Goal: Task Accomplishment & Management: Complete application form

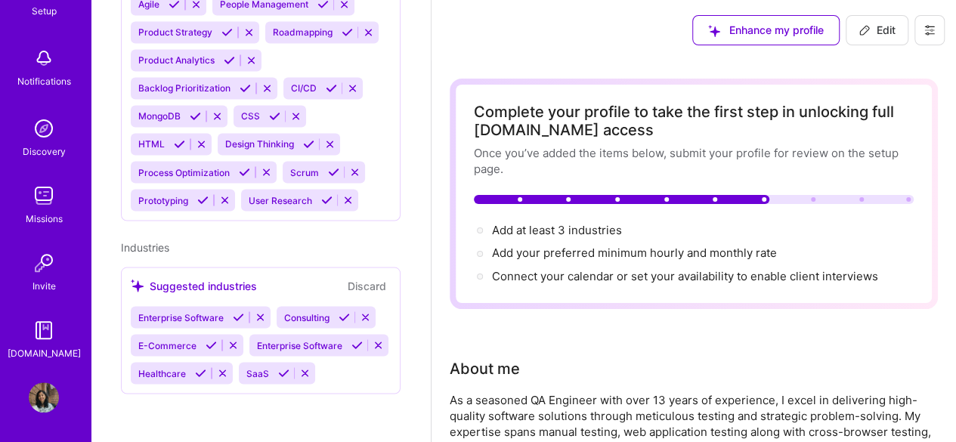
click at [933, 29] on icon at bounding box center [929, 30] width 9 height 2
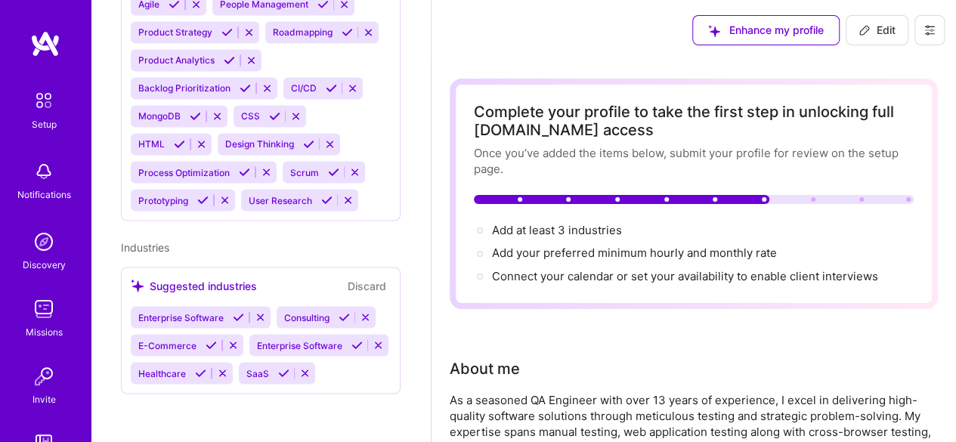
click at [39, 110] on img at bounding box center [44, 101] width 32 height 32
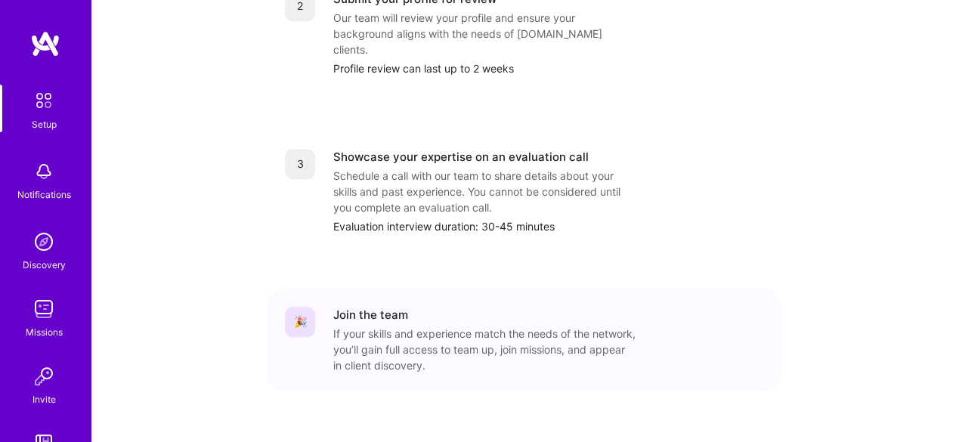
scroll to position [113, 0]
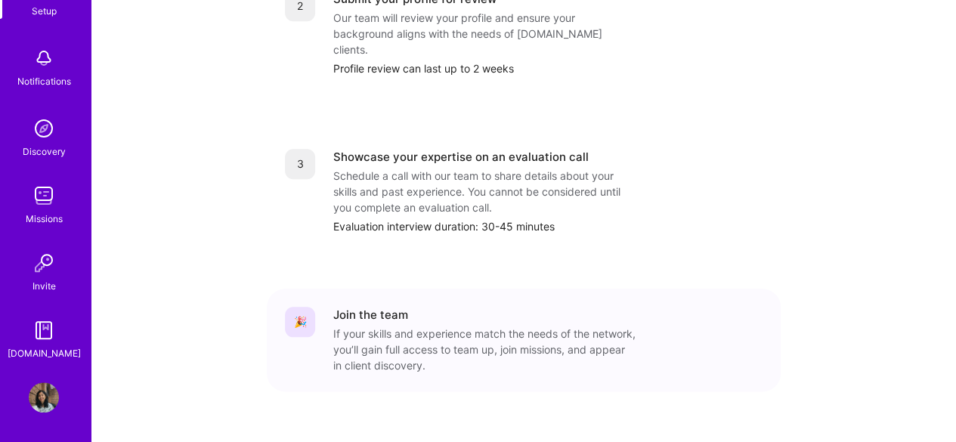
click at [45, 339] on img at bounding box center [44, 330] width 30 height 30
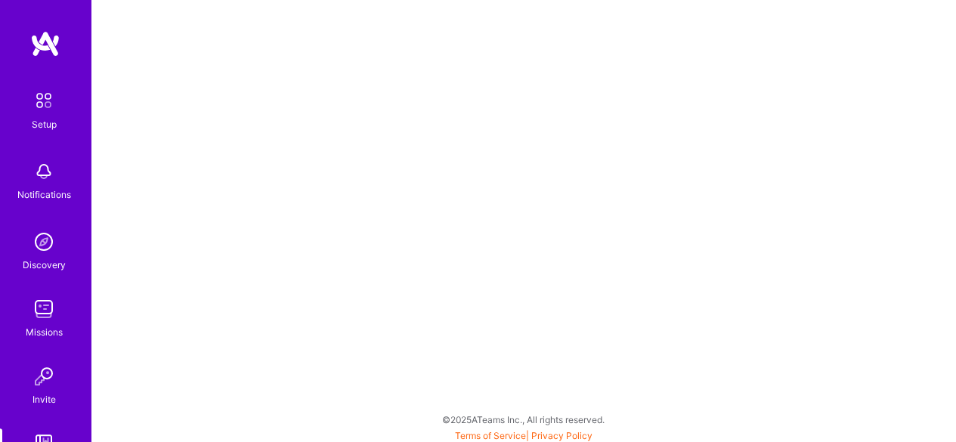
click at [35, 321] on img at bounding box center [44, 309] width 30 height 30
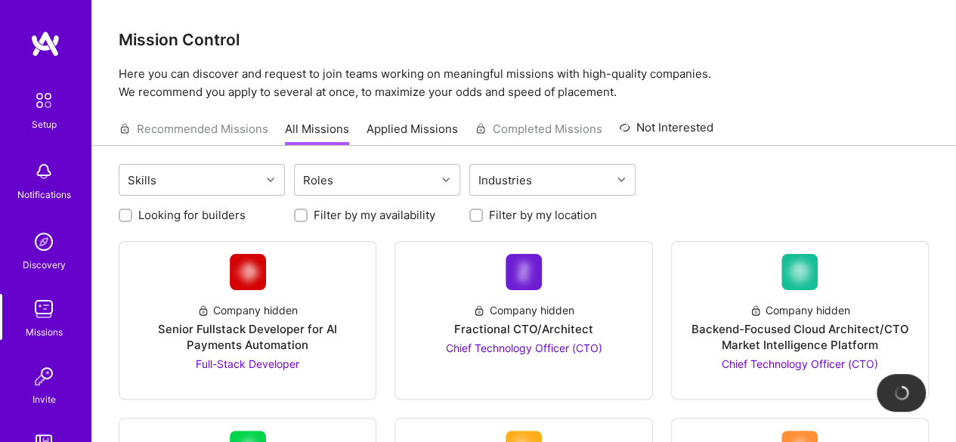
scroll to position [113, 0]
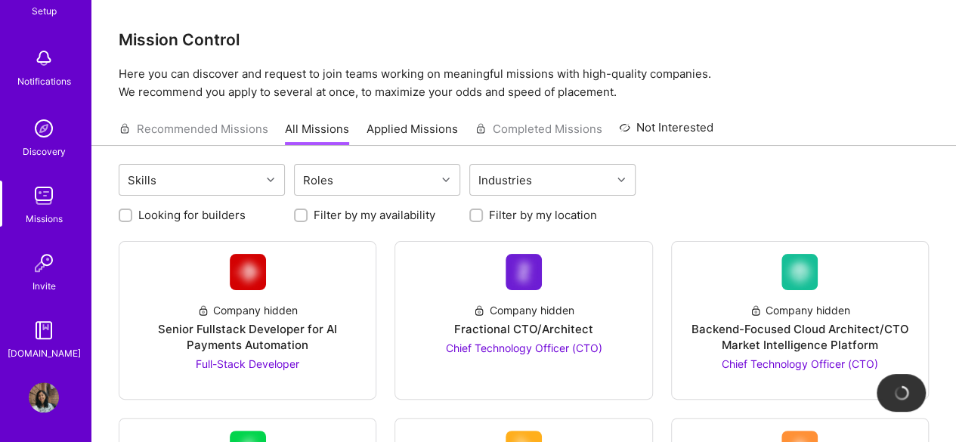
click at [41, 392] on img at bounding box center [44, 398] width 30 height 30
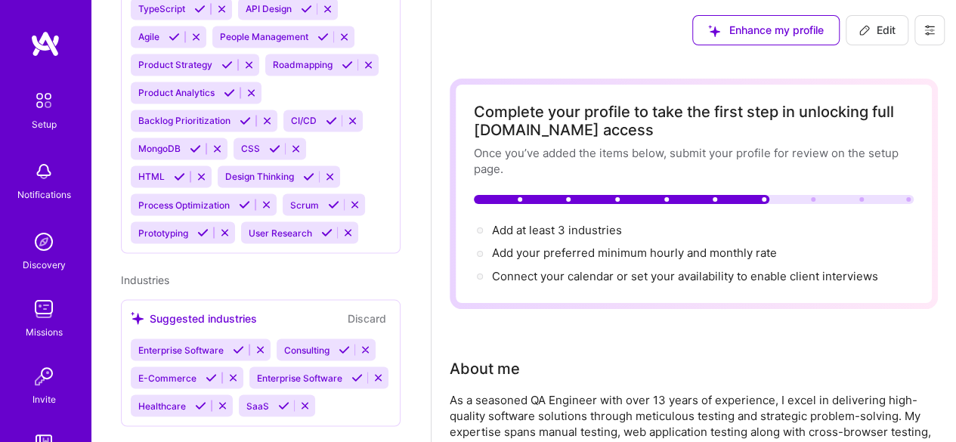
scroll to position [1314, 0]
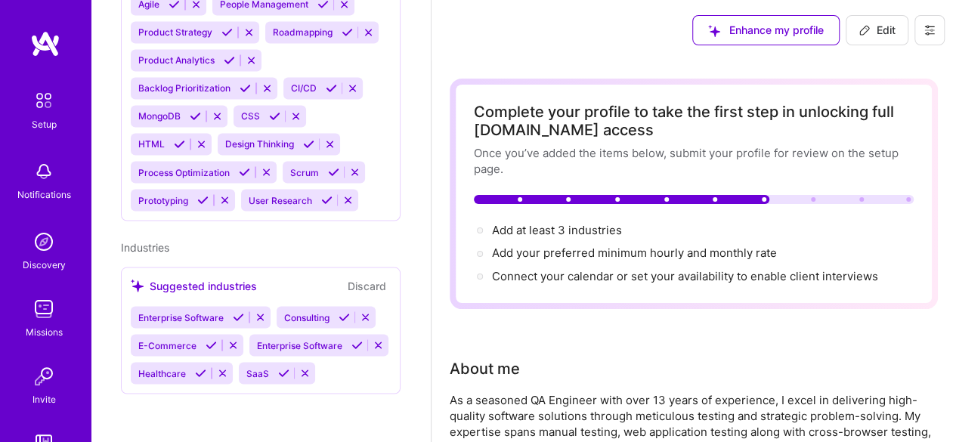
click at [864, 28] on icon at bounding box center [865, 30] width 12 height 12
select select "IN"
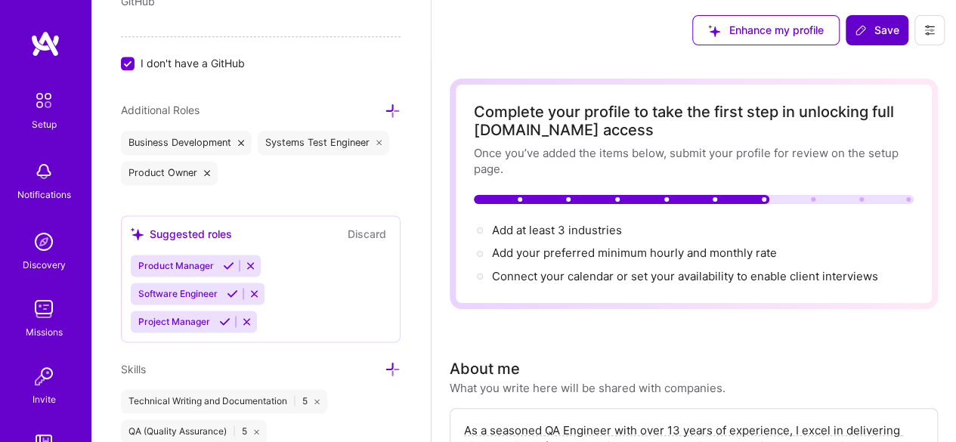
scroll to position [934, 0]
click at [199, 260] on span "Product Manager" at bounding box center [176, 265] width 76 height 11
click at [229, 262] on icon at bounding box center [228, 265] width 11 height 11
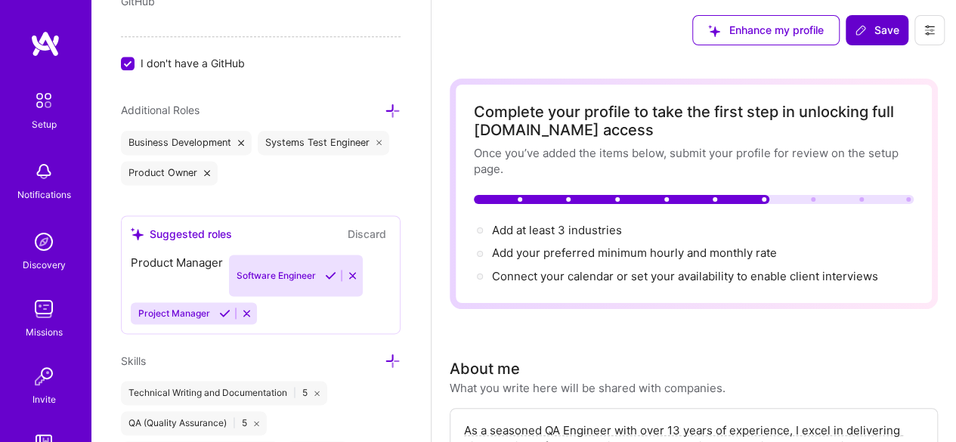
click at [231, 288] on div "Product Manager Software Engineer Project Manager" at bounding box center [261, 290] width 260 height 70
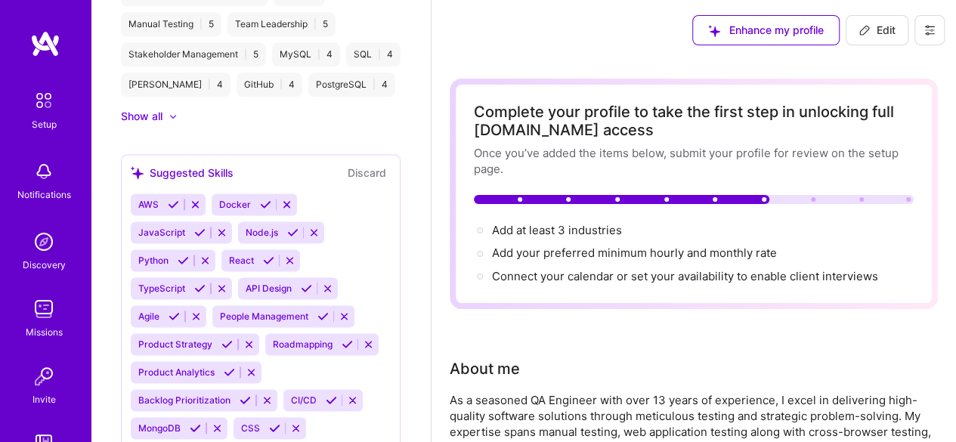
scroll to position [482, 0]
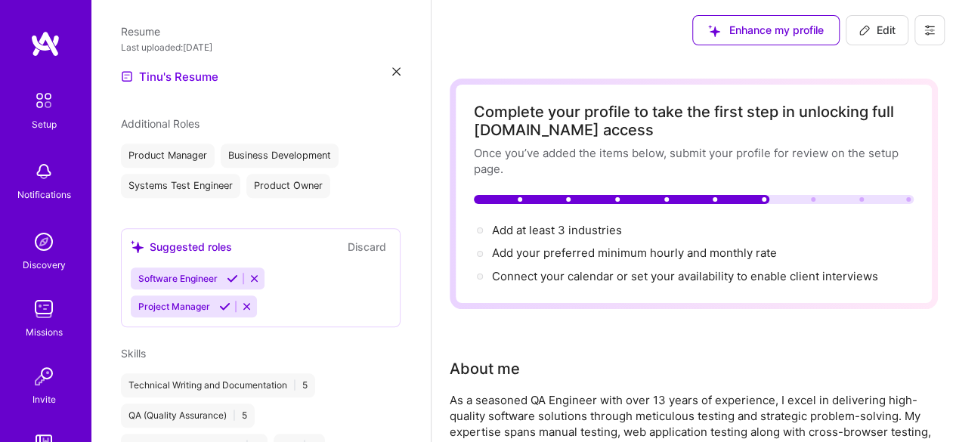
click at [221, 301] on icon at bounding box center [224, 306] width 11 height 11
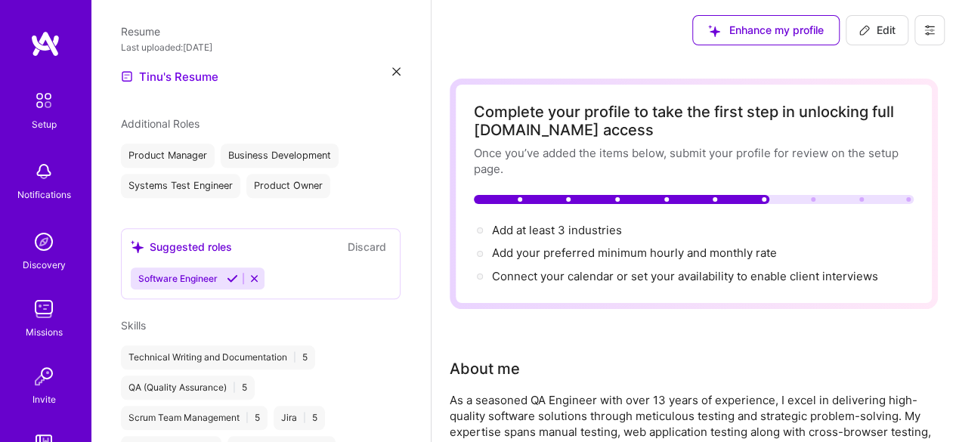
click at [230, 273] on icon at bounding box center [232, 278] width 11 height 11
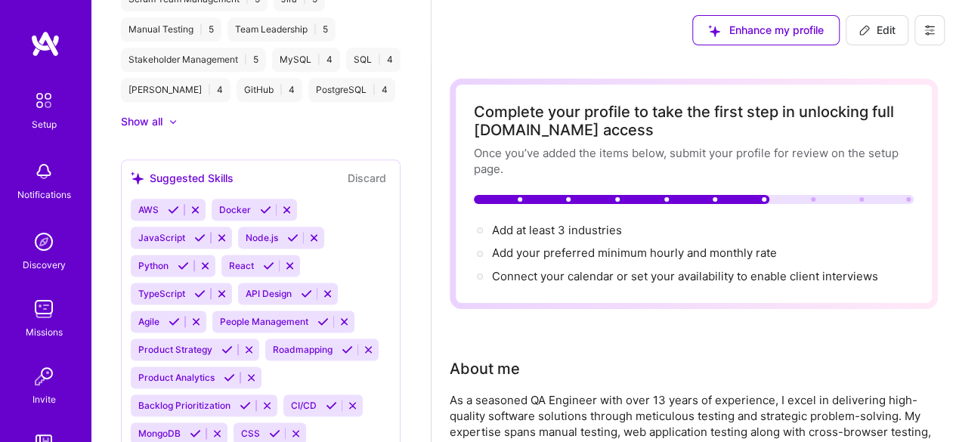
scroll to position [848, 0]
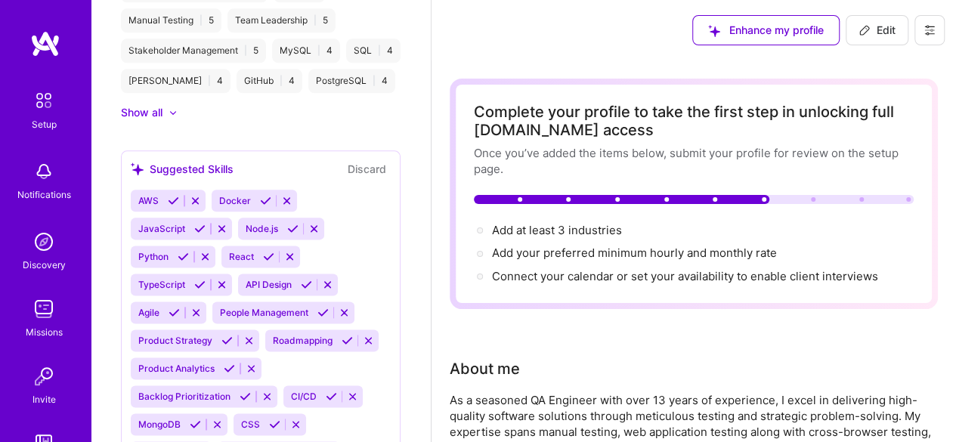
click at [200, 290] on icon at bounding box center [199, 284] width 11 height 11
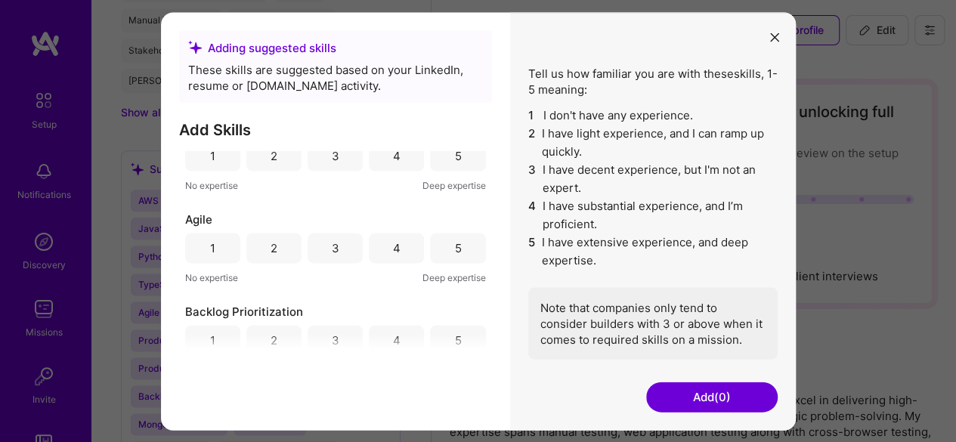
scroll to position [140, 0]
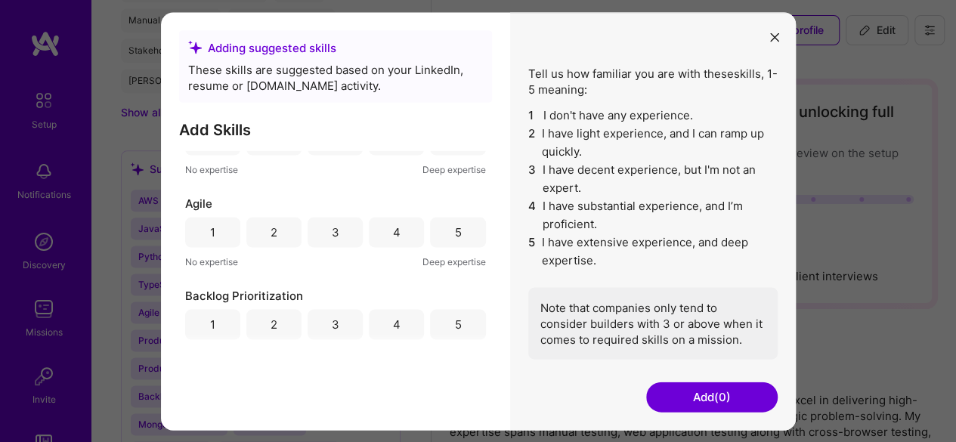
click at [432, 234] on div "5" at bounding box center [457, 232] width 55 height 30
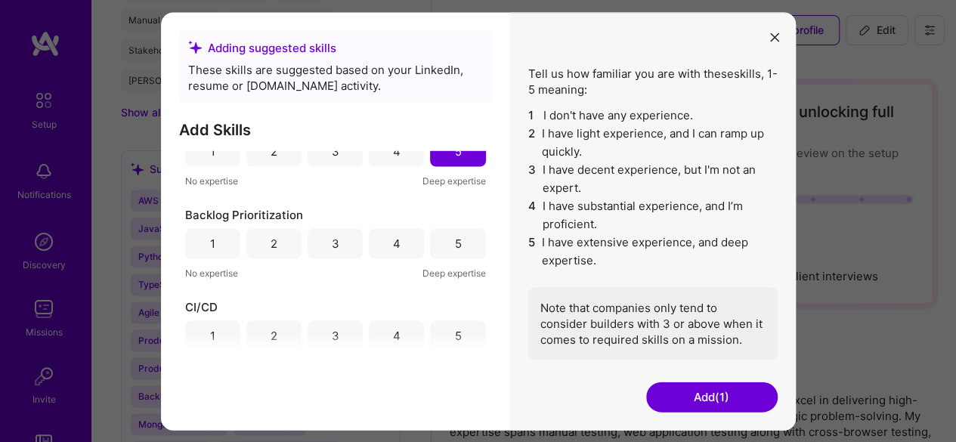
click at [432, 234] on div "5" at bounding box center [457, 243] width 55 height 30
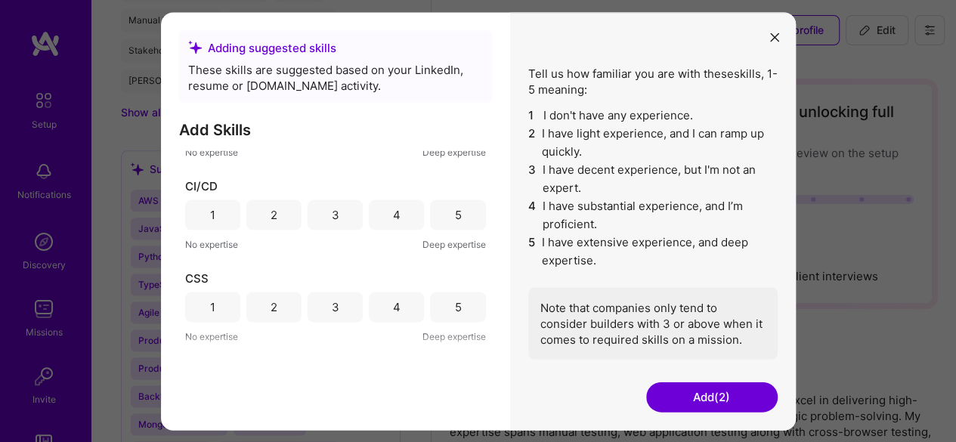
scroll to position [345, 0]
click at [393, 213] on div "4" at bounding box center [397, 212] width 8 height 16
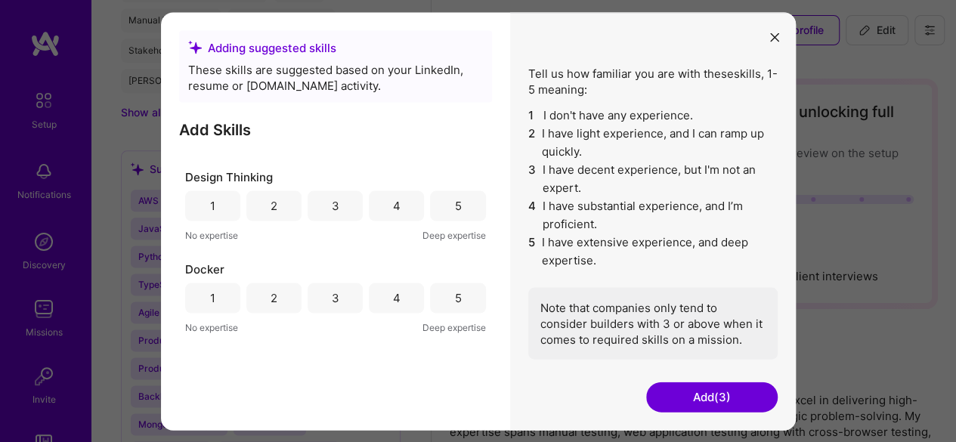
scroll to position [536, 0]
click at [380, 209] on div "4" at bounding box center [396, 205] width 55 height 30
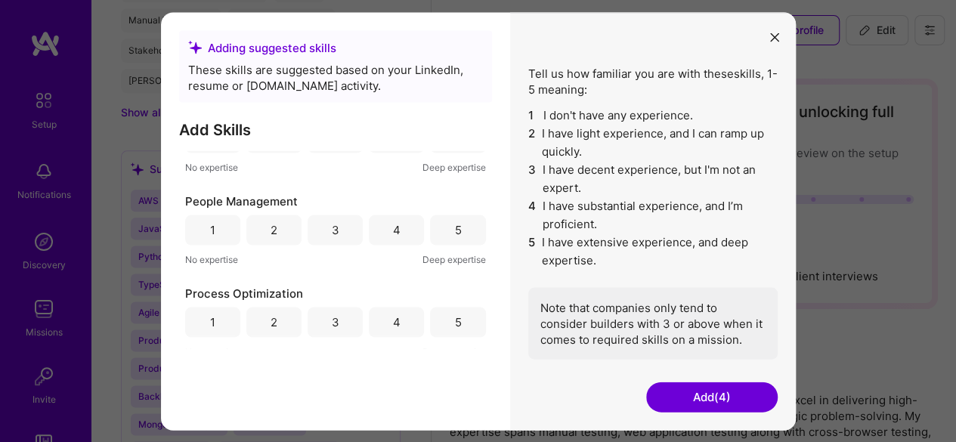
scroll to position [1065, 0]
click at [454, 232] on div "5" at bounding box center [457, 229] width 7 height 16
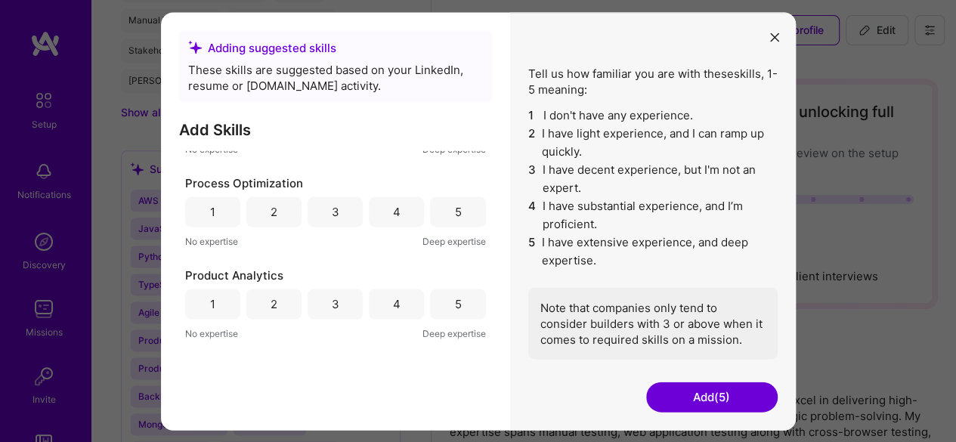
scroll to position [1176, 0]
click at [438, 215] on div "5" at bounding box center [457, 211] width 55 height 30
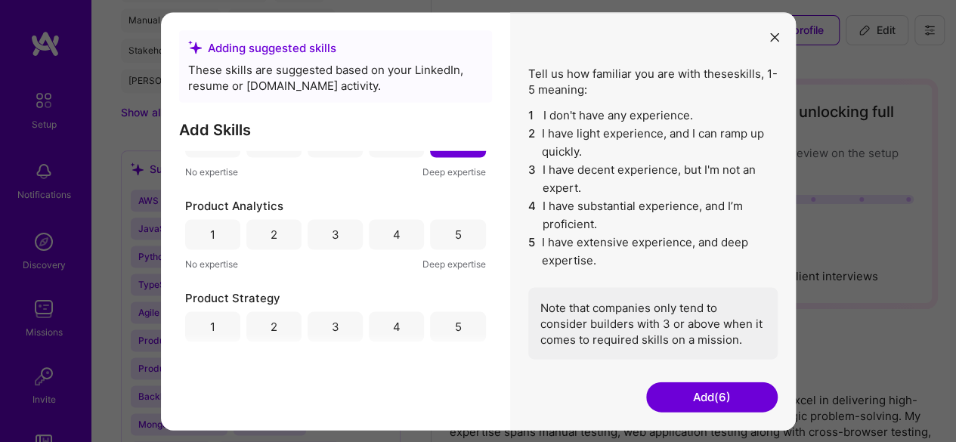
scroll to position [1245, 0]
click at [446, 236] on div "5" at bounding box center [457, 233] width 55 height 30
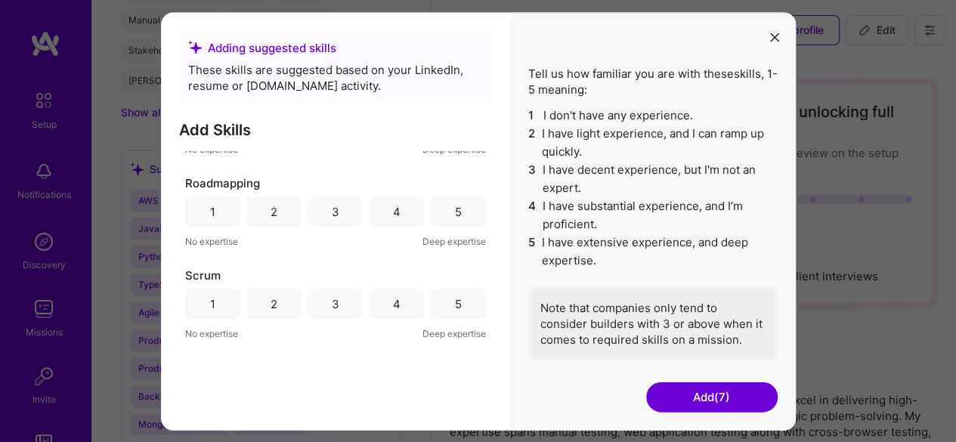
scroll to position [1738, 0]
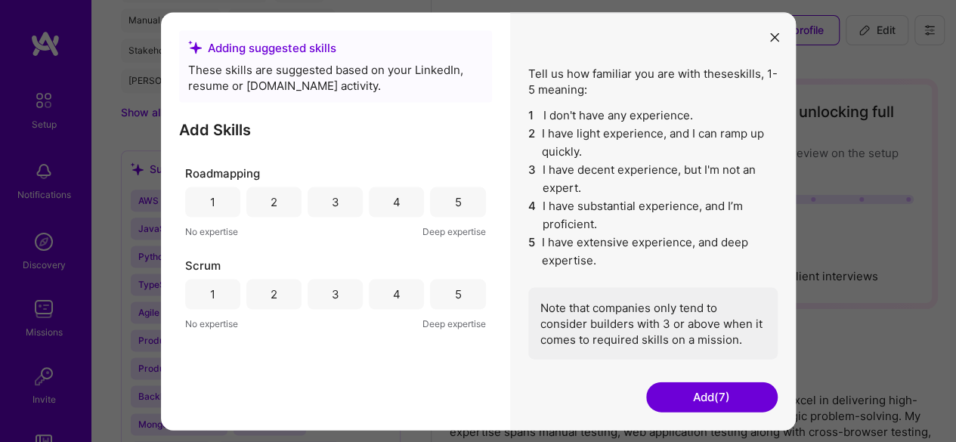
click at [454, 294] on div "5" at bounding box center [457, 295] width 7 height 16
click at [439, 194] on div "5" at bounding box center [457, 202] width 55 height 30
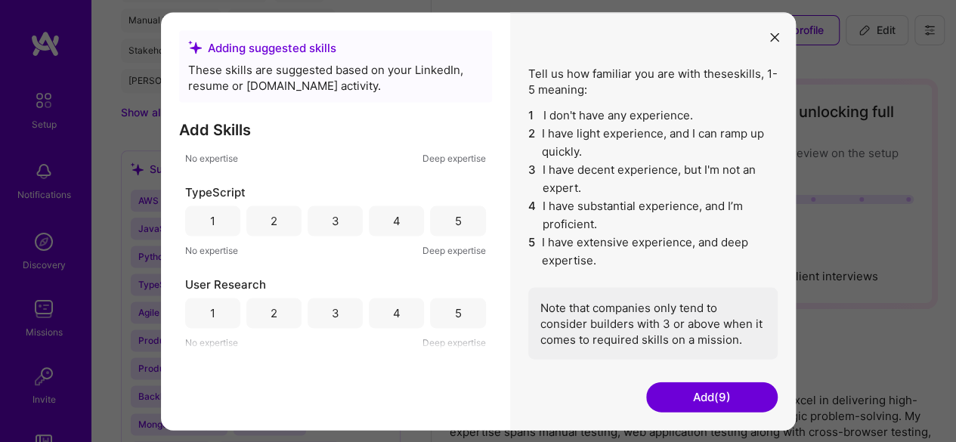
click at [439, 194] on div "TypeScript" at bounding box center [335, 192] width 301 height 16
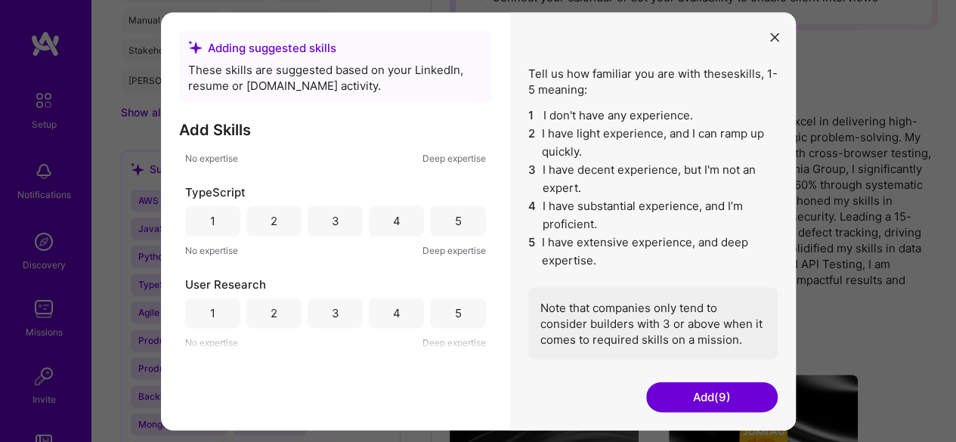
click at [676, 391] on button "Add (9)" at bounding box center [712, 397] width 132 height 30
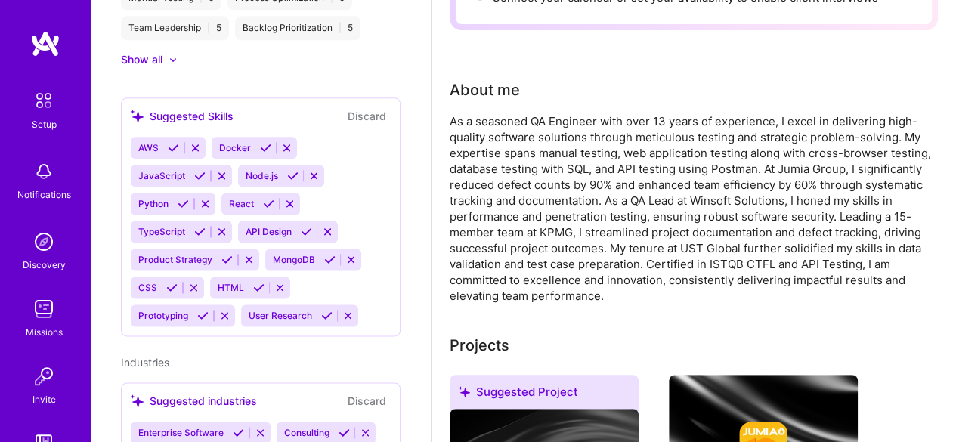
scroll to position [902, 0]
click at [198, 141] on icon at bounding box center [195, 146] width 11 height 11
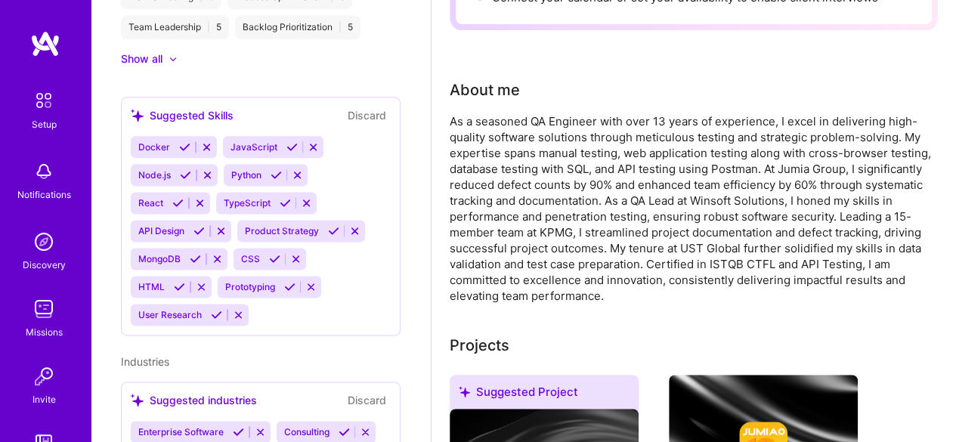
click at [364, 107] on button "Discard" at bounding box center [367, 115] width 48 height 17
click at [359, 107] on button "Discard" at bounding box center [367, 115] width 48 height 17
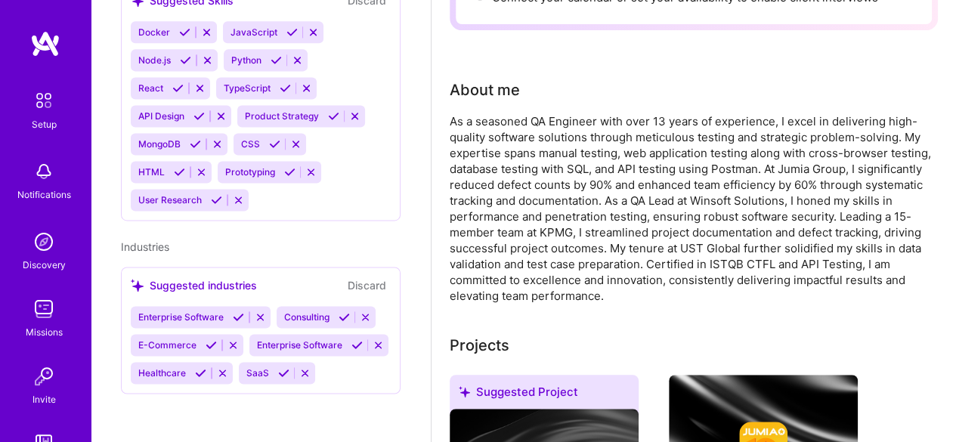
click at [210, 339] on icon at bounding box center [211, 344] width 11 height 11
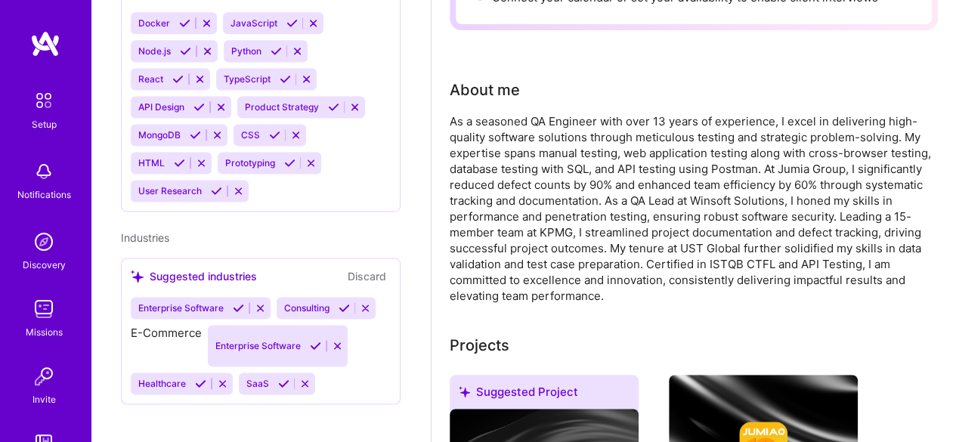
scroll to position [998, 0]
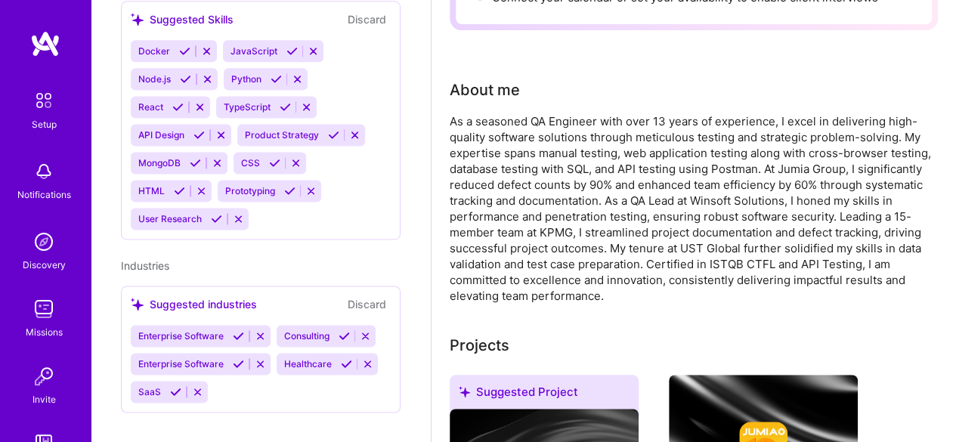
click at [346, 330] on icon at bounding box center [344, 335] width 11 height 11
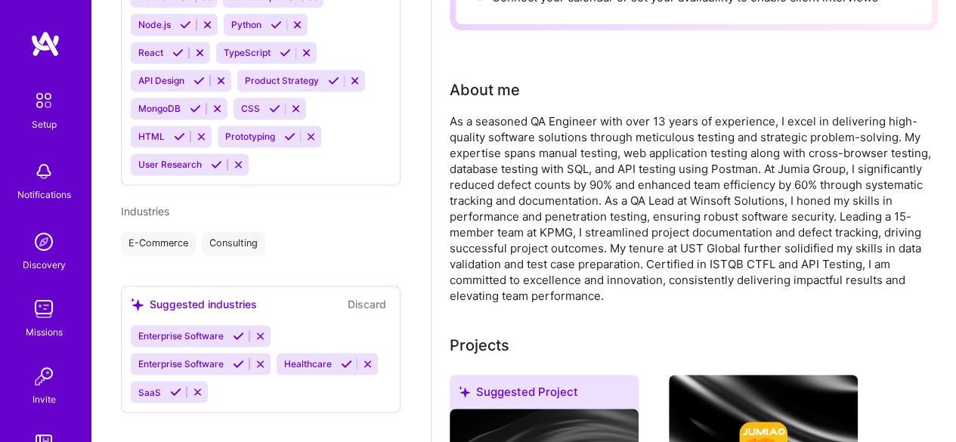
scroll to position [1052, 0]
click at [240, 359] on icon at bounding box center [238, 364] width 11 height 11
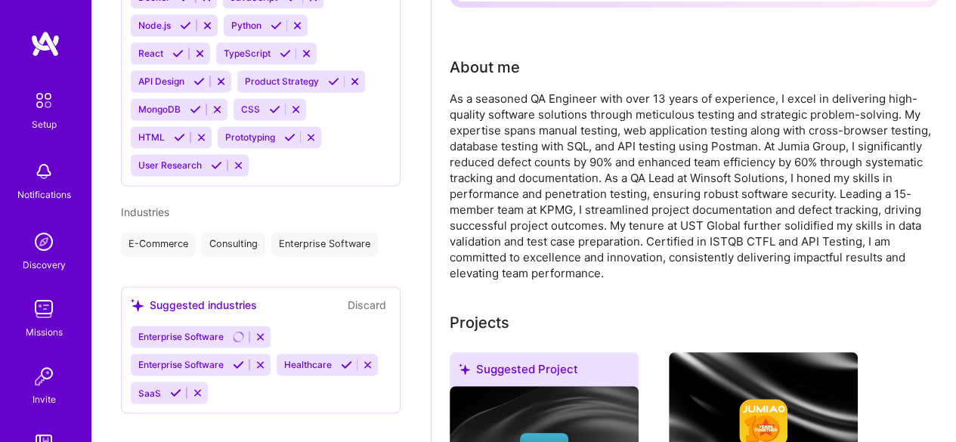
click at [350, 359] on icon at bounding box center [346, 364] width 11 height 11
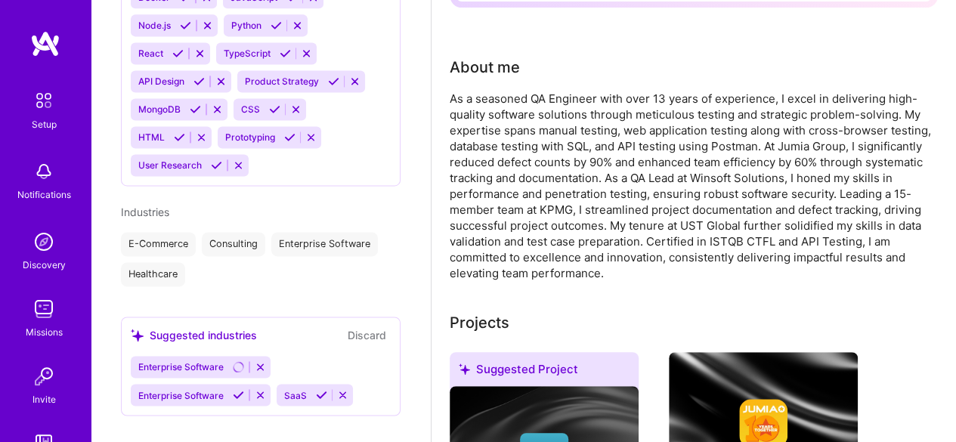
click at [318, 389] on icon at bounding box center [321, 394] width 11 height 11
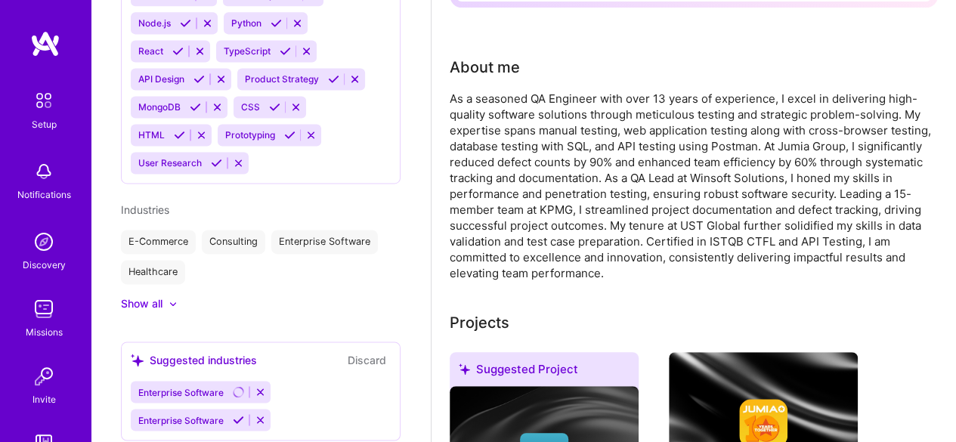
scroll to position [0, 0]
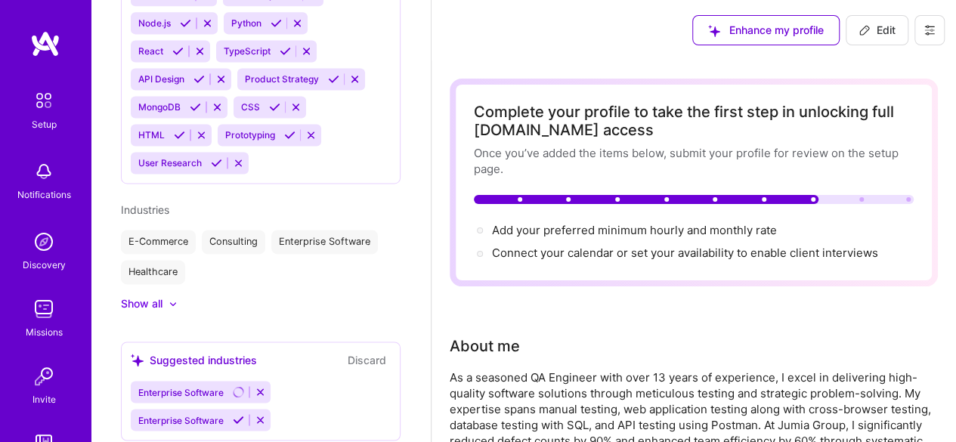
click at [154, 296] on div "Show all" at bounding box center [142, 303] width 42 height 15
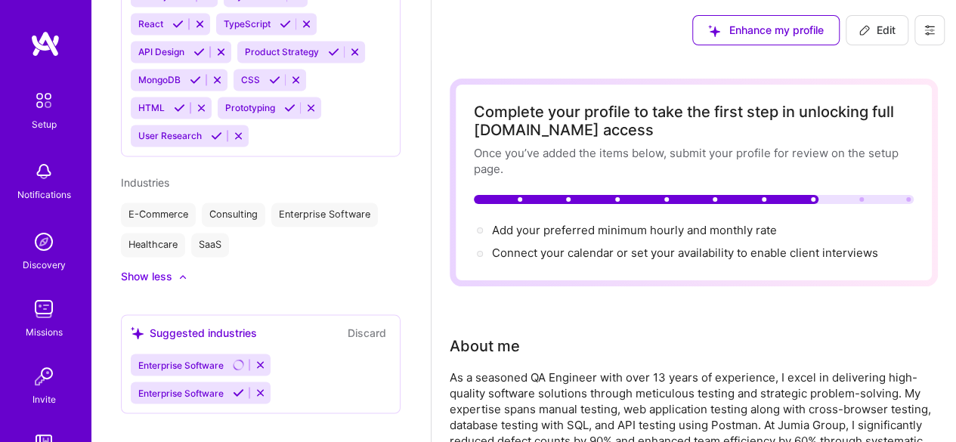
click at [359, 324] on button "Discard" at bounding box center [367, 332] width 48 height 17
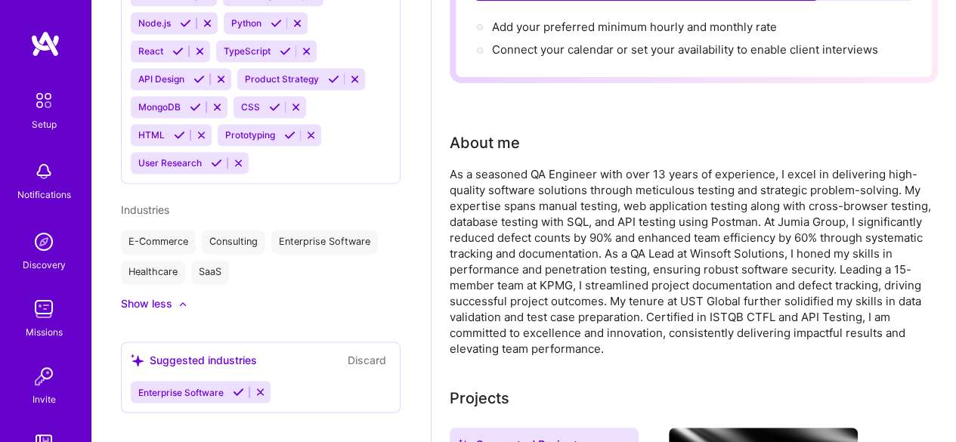
scroll to position [0, 0]
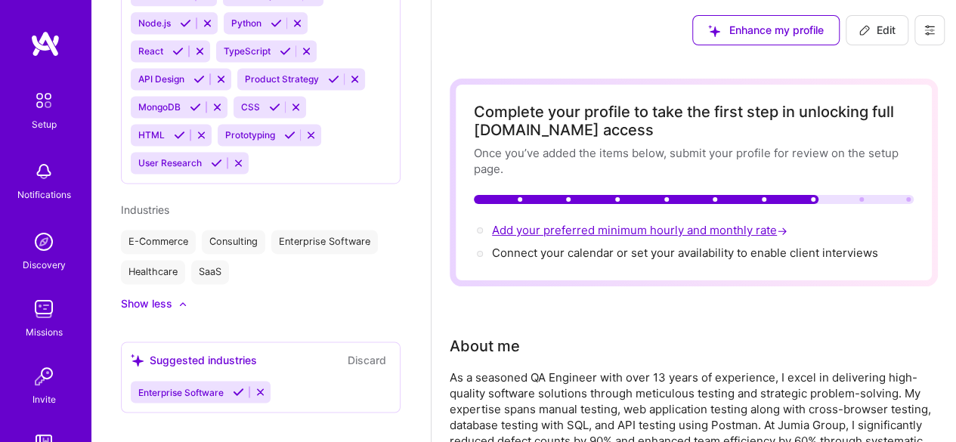
click at [533, 231] on span "Add your preferred minimum hourly and monthly rate →" at bounding box center [641, 230] width 299 height 14
select select "IN"
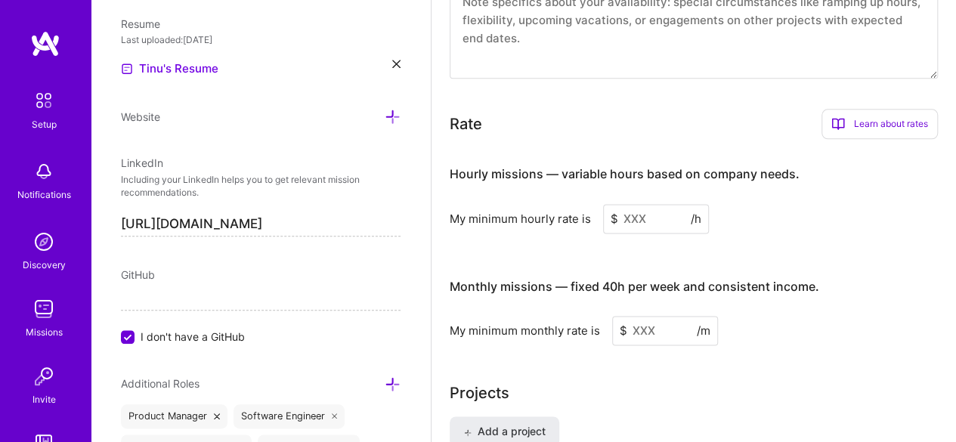
scroll to position [927, 0]
click at [651, 219] on input at bounding box center [656, 218] width 106 height 29
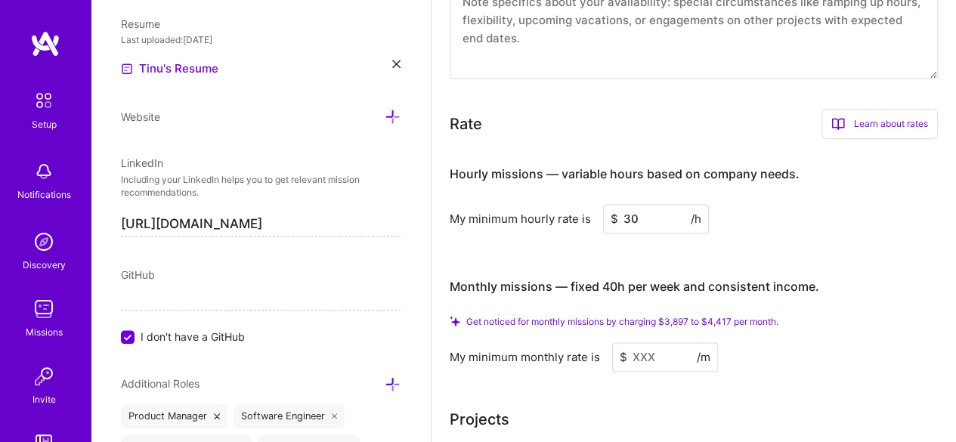
type input "30"
click at [647, 347] on input at bounding box center [665, 356] width 106 height 29
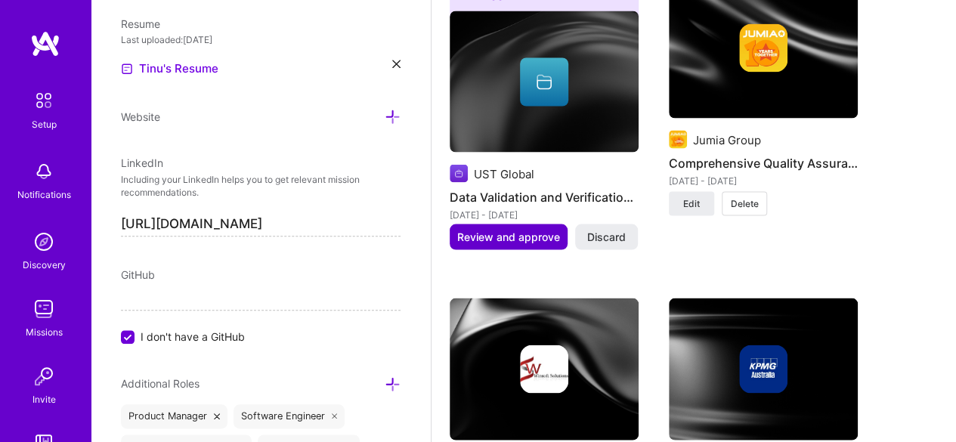
scroll to position [1391, 0]
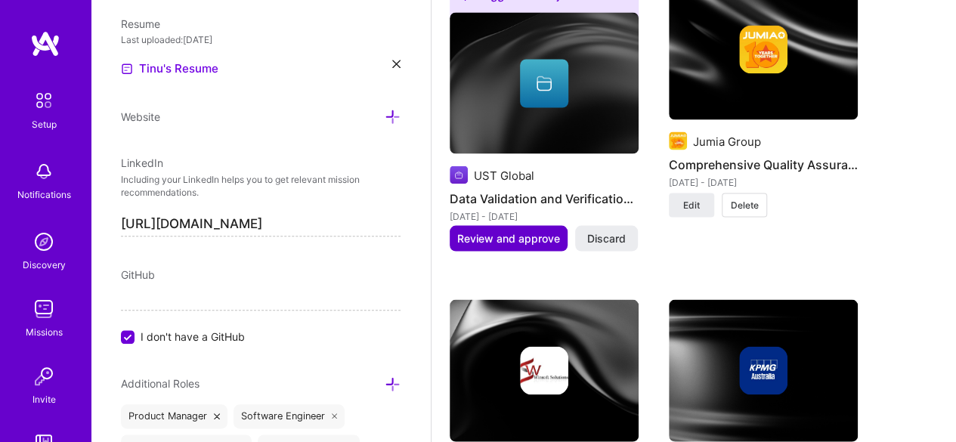
type input "20"
click at [496, 237] on span "Review and approve" at bounding box center [508, 238] width 103 height 15
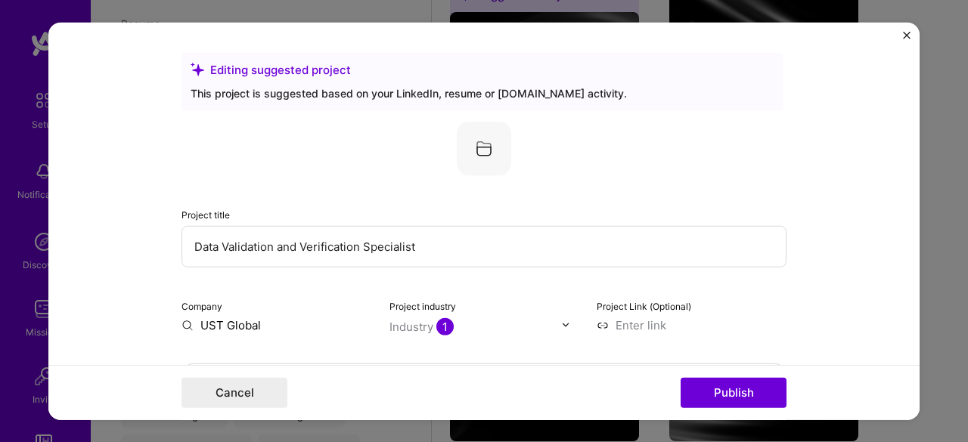
click at [907, 36] on img "Close" at bounding box center [907, 35] width 8 height 8
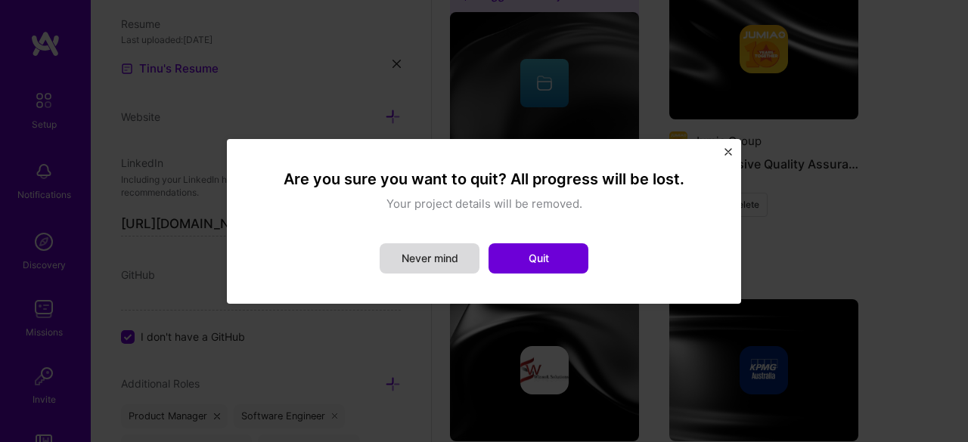
click at [449, 259] on button "Never mind" at bounding box center [429, 258] width 100 height 30
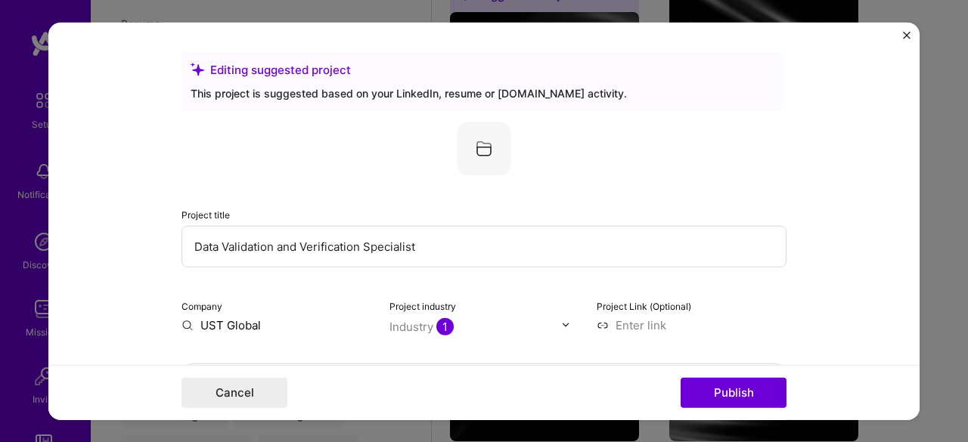
click at [906, 35] on img "Close" at bounding box center [907, 35] width 8 height 8
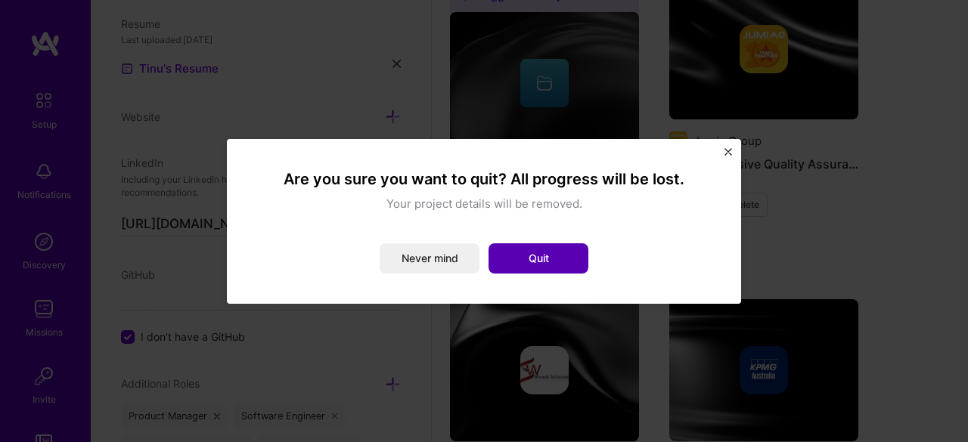
click at [555, 262] on button "Quit" at bounding box center [538, 258] width 100 height 30
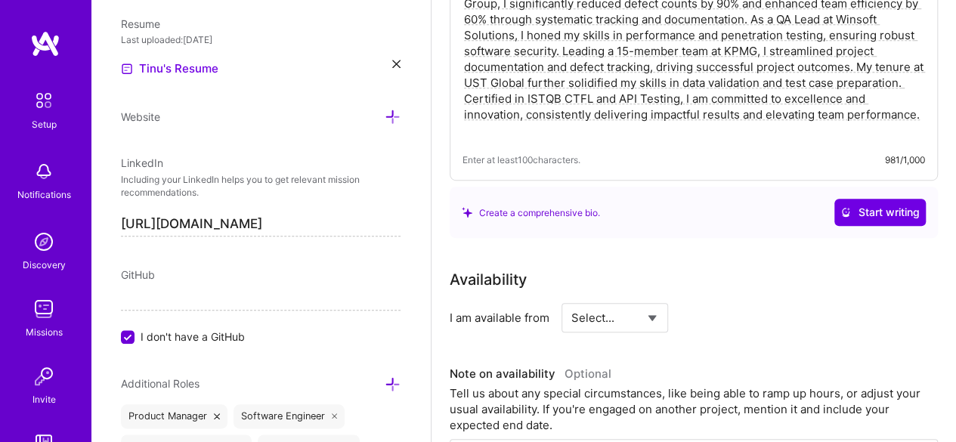
scroll to position [609, 0]
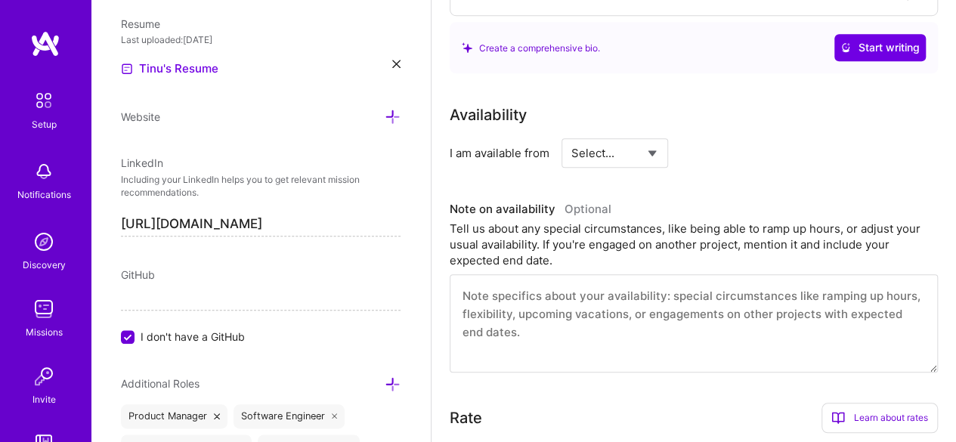
click at [649, 154] on select "Select... Right Now Future Date Not Available" at bounding box center [615, 153] width 87 height 39
select select "Right Now"
click at [572, 134] on select "Select... Right Now Future Date Not Available" at bounding box center [615, 153] width 87 height 39
click at [733, 155] on input at bounding box center [753, 152] width 91 height 29
type input "2"
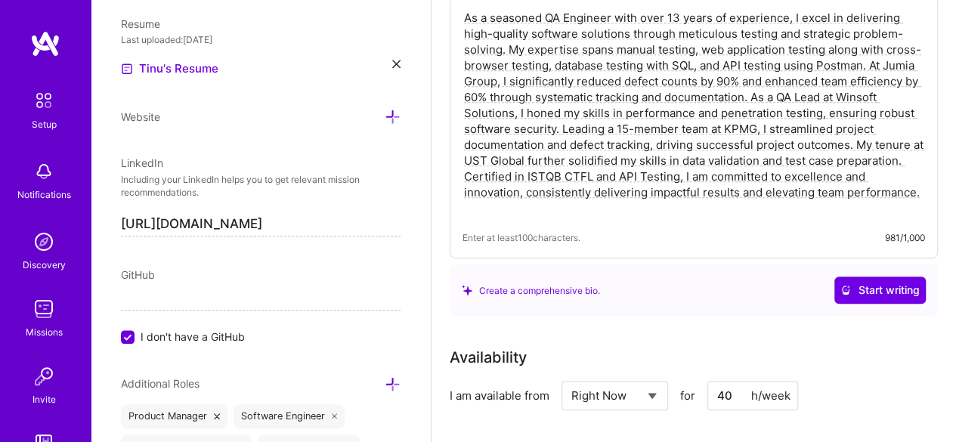
scroll to position [372, 0]
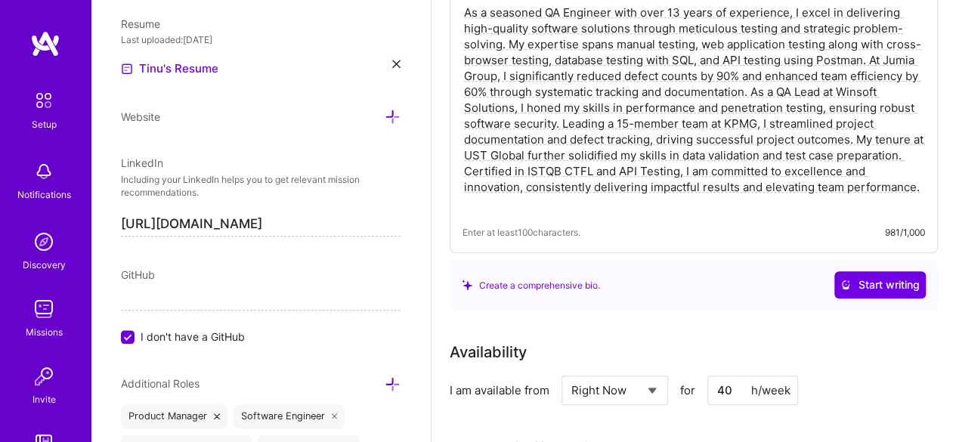
type input "40"
click at [906, 373] on div "Availability I am available from Select... Right Now Future Date Not Available …" at bounding box center [694, 373] width 488 height 64
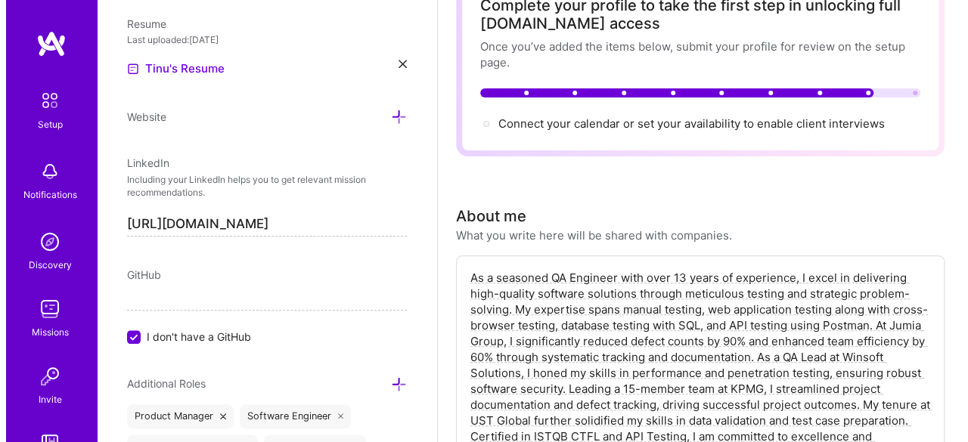
scroll to position [0, 0]
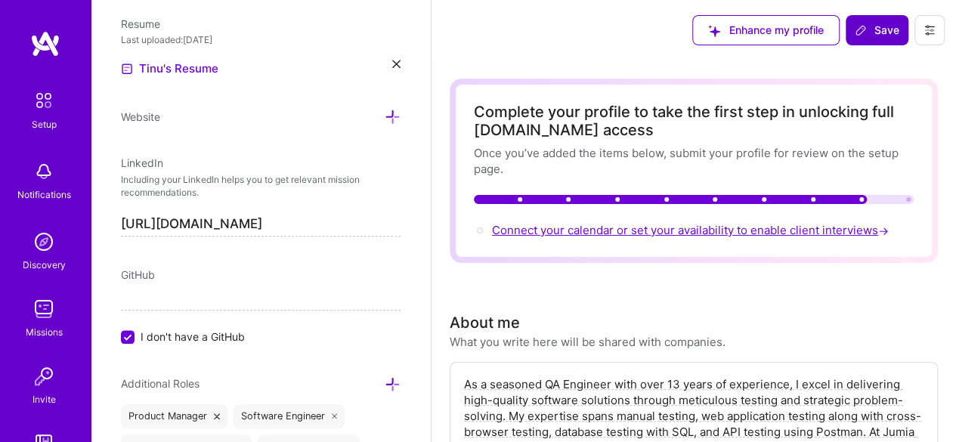
click at [602, 236] on span "Connect your calendar or set your availability to enable client interviews →" at bounding box center [692, 230] width 400 height 14
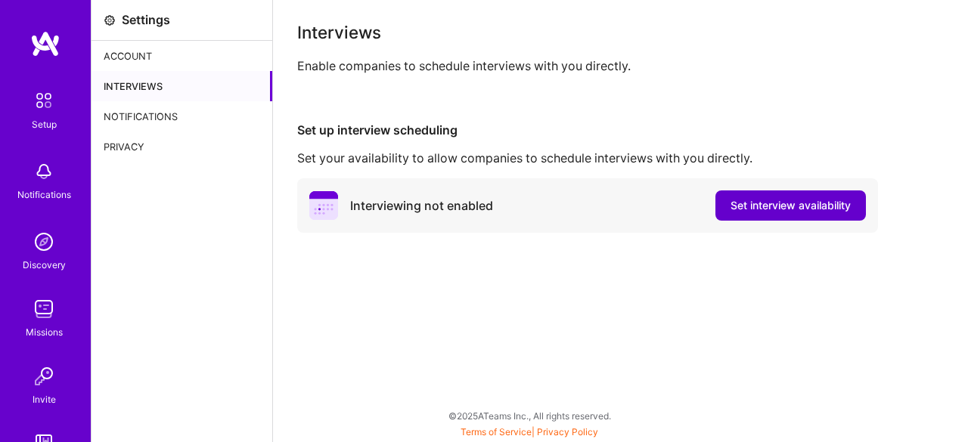
click at [754, 206] on span "Set interview availability" at bounding box center [790, 205] width 120 height 15
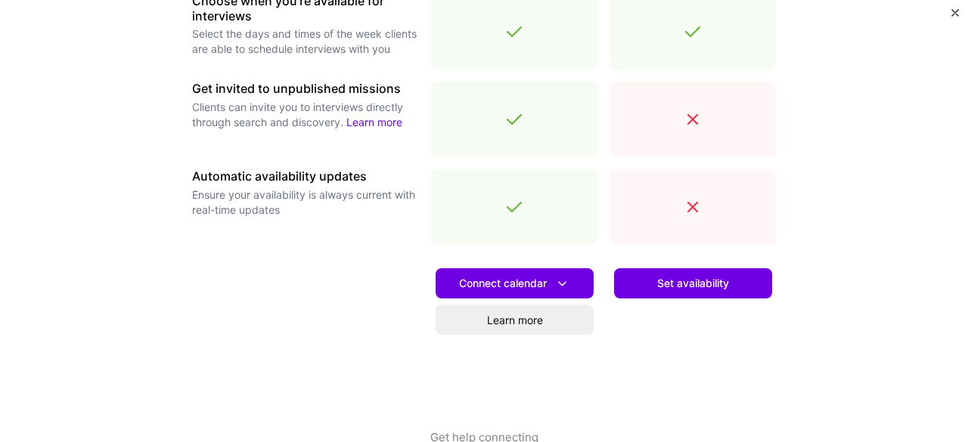
scroll to position [588, 0]
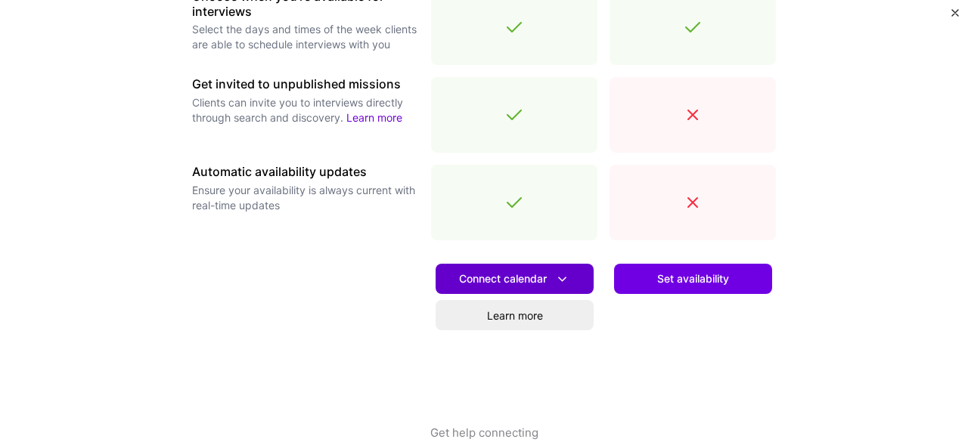
click at [569, 274] on button "Connect calendar" at bounding box center [514, 279] width 158 height 30
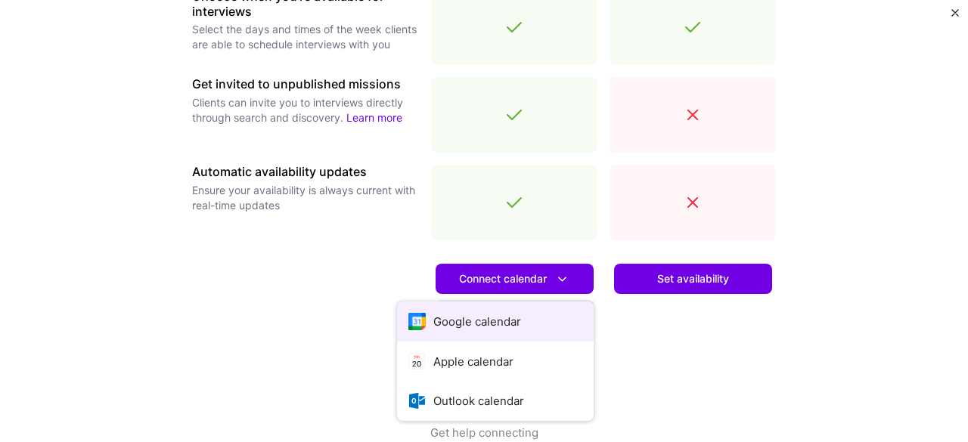
click at [451, 320] on button "Google calendar" at bounding box center [495, 322] width 197 height 40
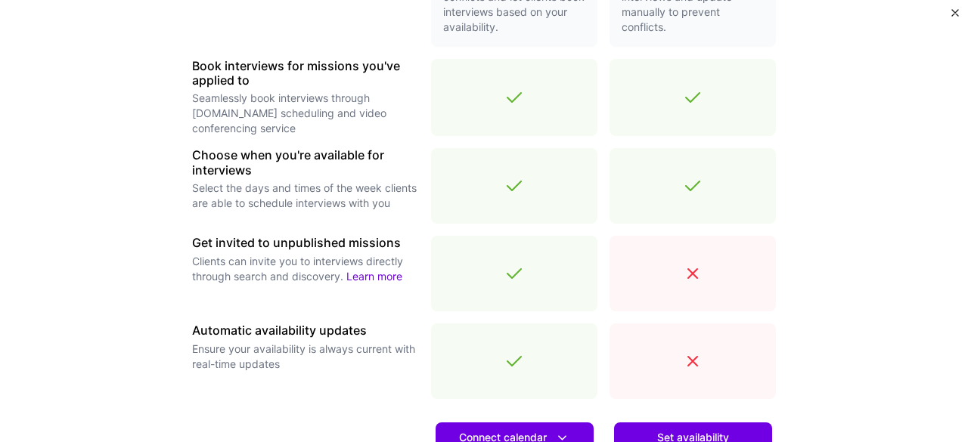
scroll to position [617, 0]
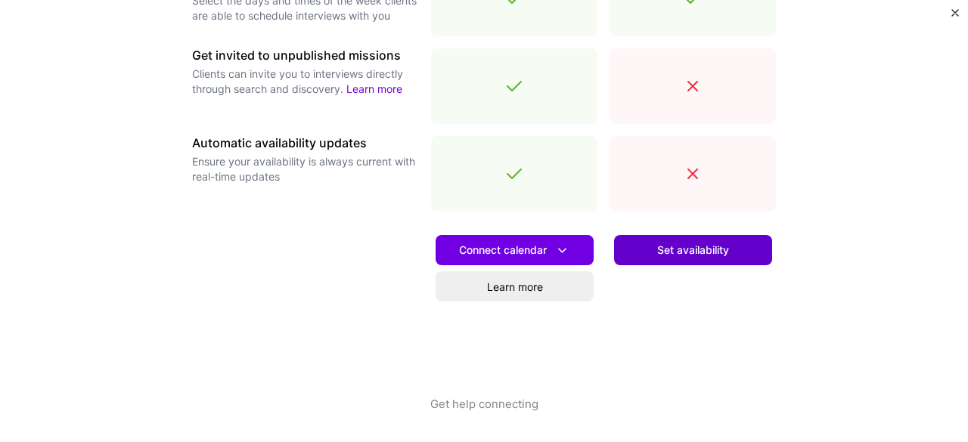
click at [649, 246] on button "Set availability" at bounding box center [693, 250] width 158 height 30
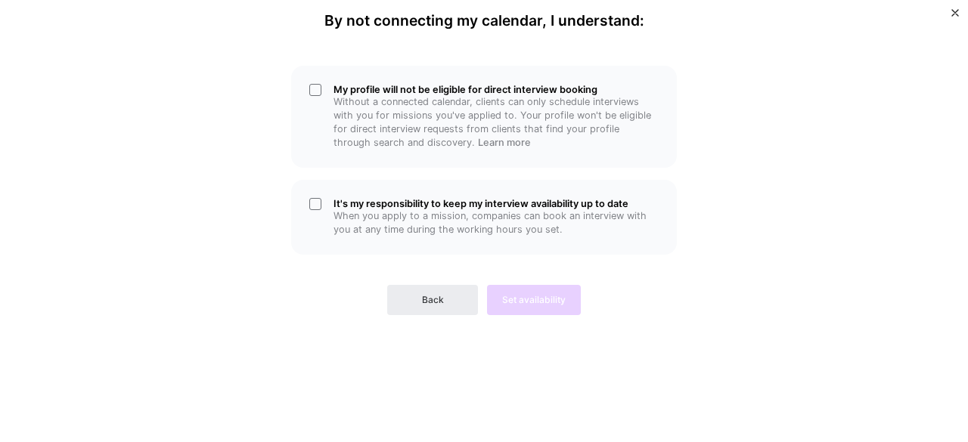
scroll to position [0, 0]
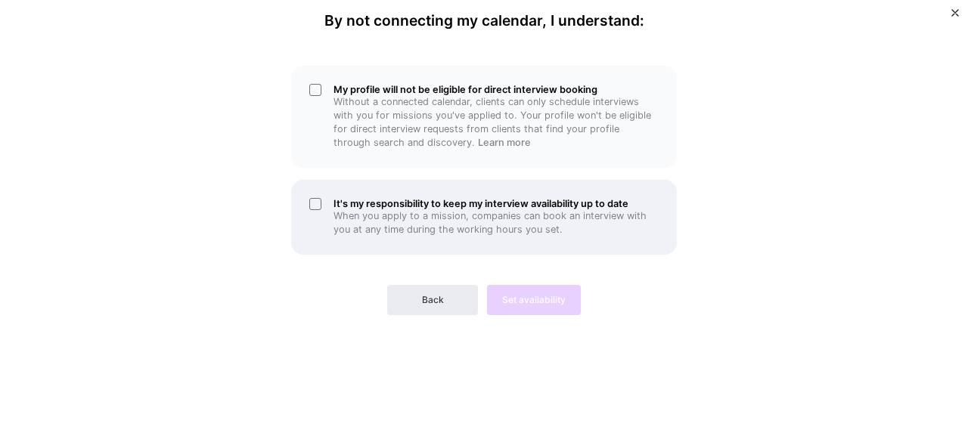
click at [325, 206] on div "It's my responsibility to keep my interview availability up to date When you ap…" at bounding box center [484, 217] width 386 height 75
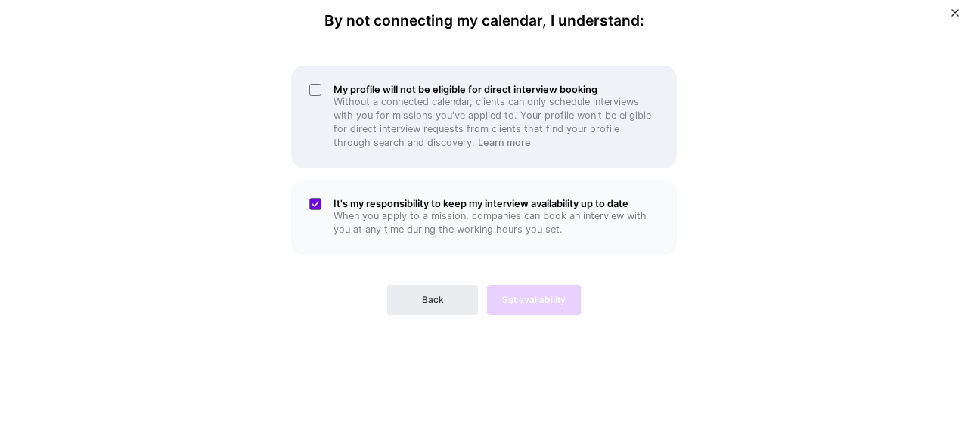
click at [325, 88] on div "My profile will not be eligible for direct interview booking Without a connecte…" at bounding box center [484, 117] width 386 height 102
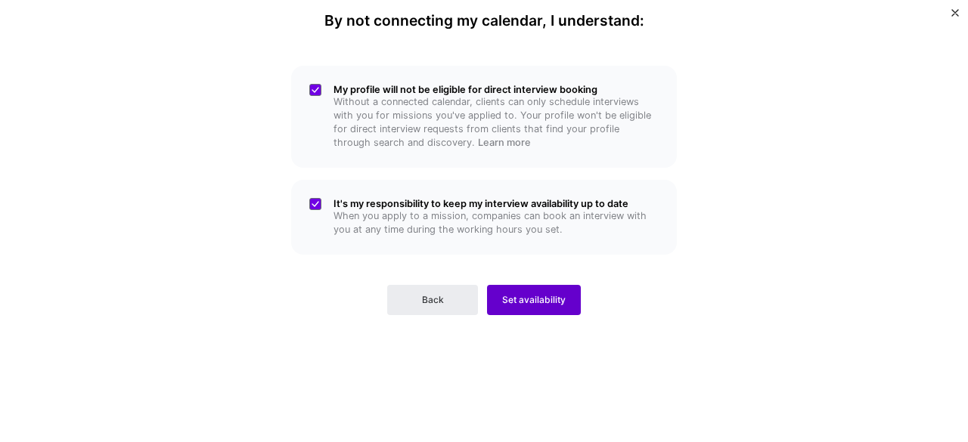
click at [520, 306] on span "Set availability" at bounding box center [534, 300] width 64 height 14
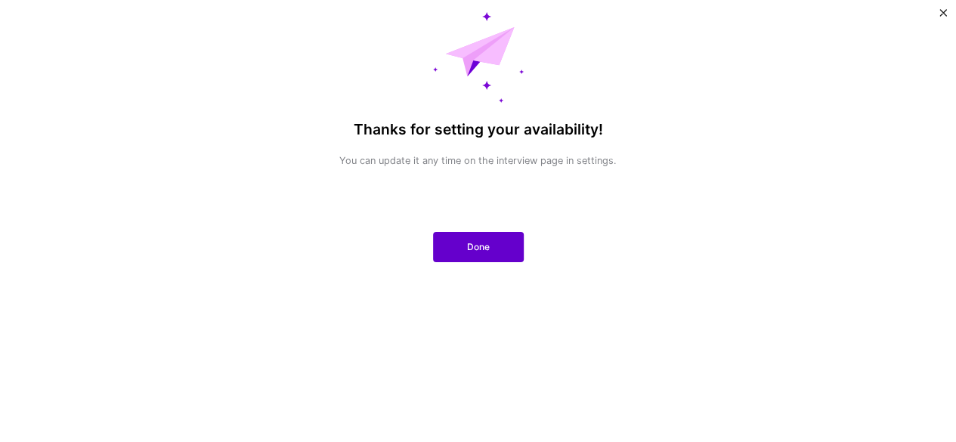
click at [481, 255] on button "Done" at bounding box center [478, 247] width 91 height 30
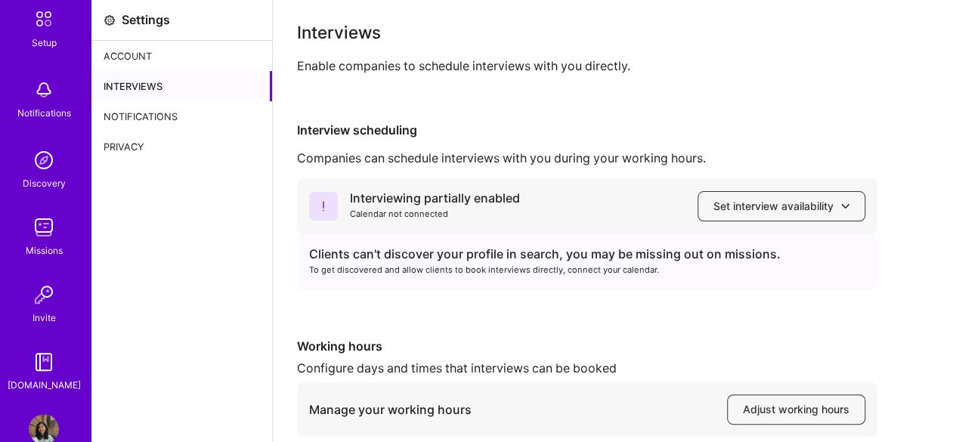
scroll to position [113, 0]
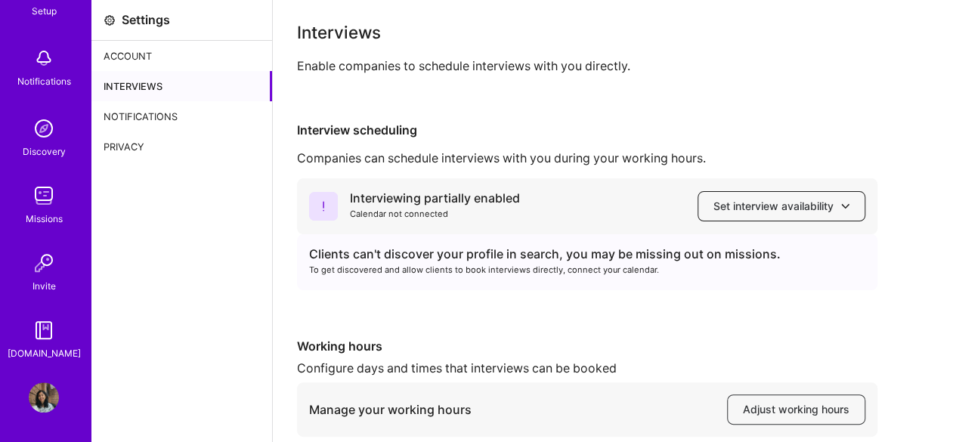
click at [738, 212] on span "Set interview availability" at bounding box center [782, 206] width 136 height 15
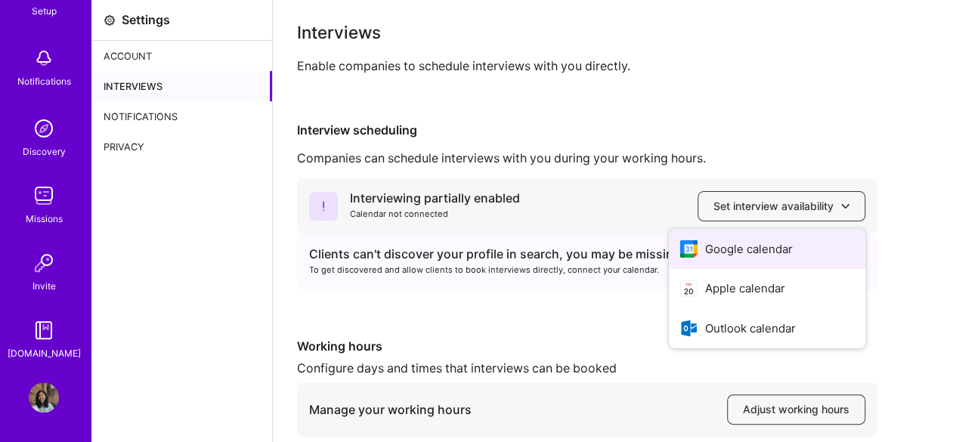
click at [720, 247] on button "Google calendar" at bounding box center [767, 249] width 197 height 40
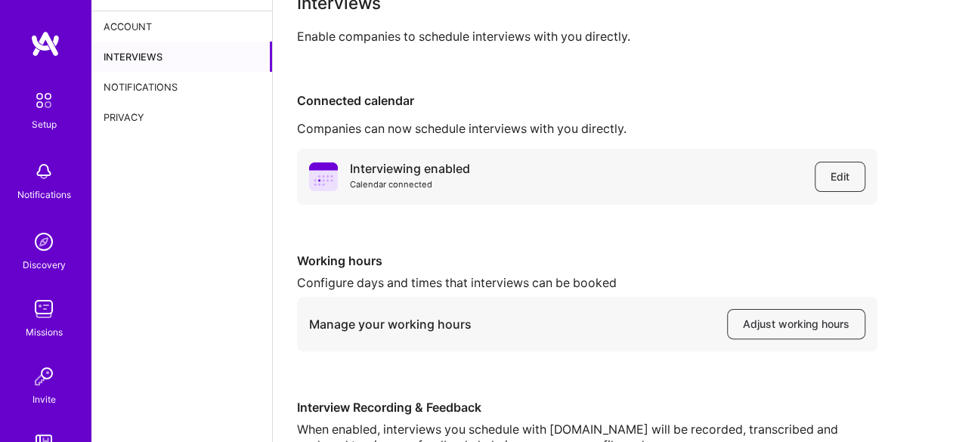
scroll to position [18, 0]
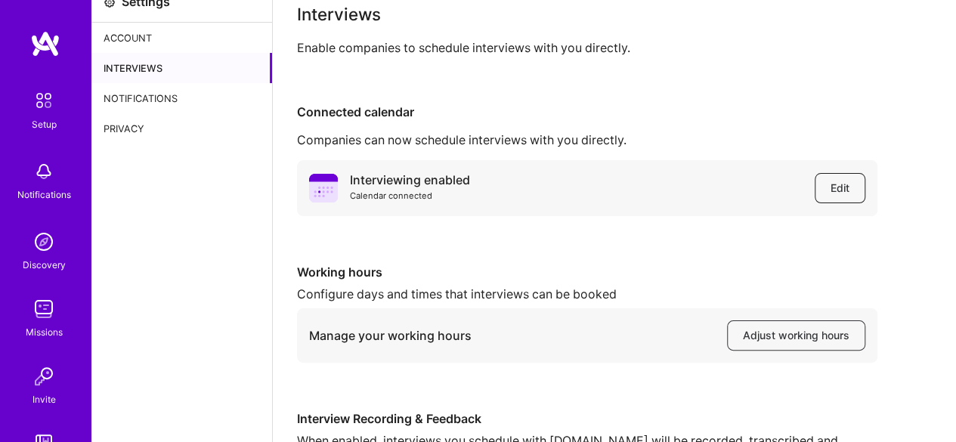
click at [829, 185] on button "Edit" at bounding box center [840, 188] width 51 height 30
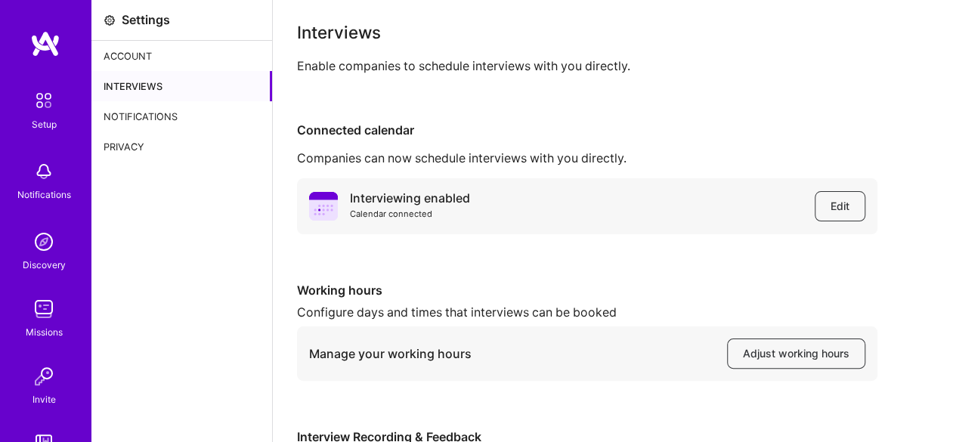
click at [110, 50] on div "Account" at bounding box center [181, 56] width 181 height 30
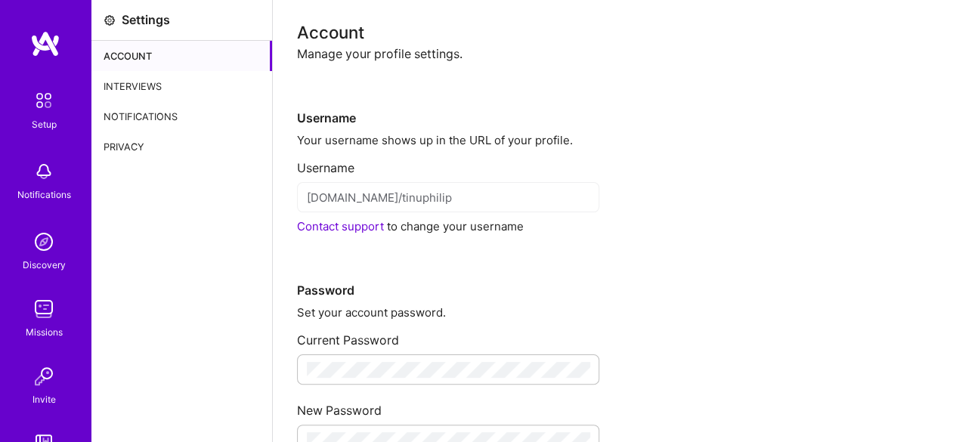
click at [144, 73] on div "Interviews" at bounding box center [181, 86] width 181 height 30
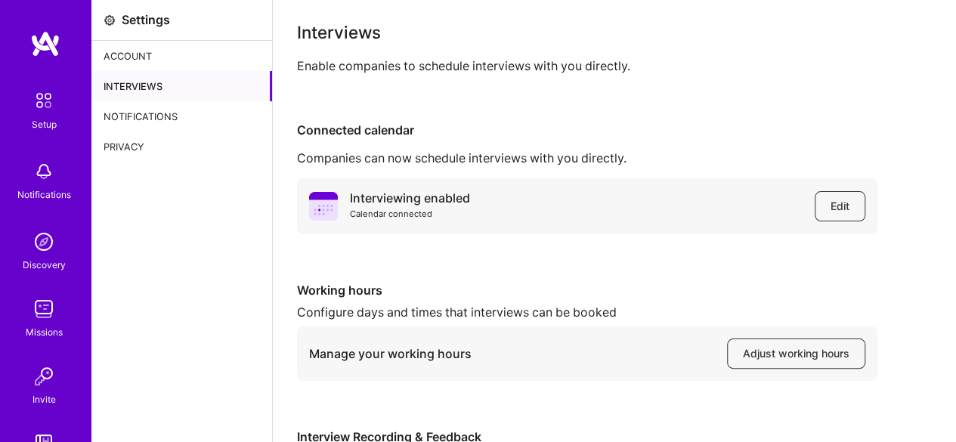
click at [420, 196] on div "Interviewing enabled" at bounding box center [410, 199] width 120 height 16
click at [42, 128] on div "Setup" at bounding box center [44, 124] width 25 height 16
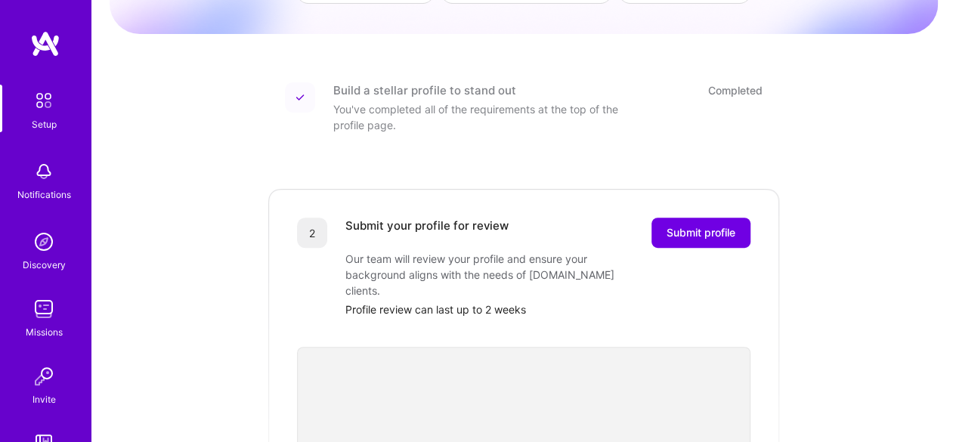
scroll to position [154, 0]
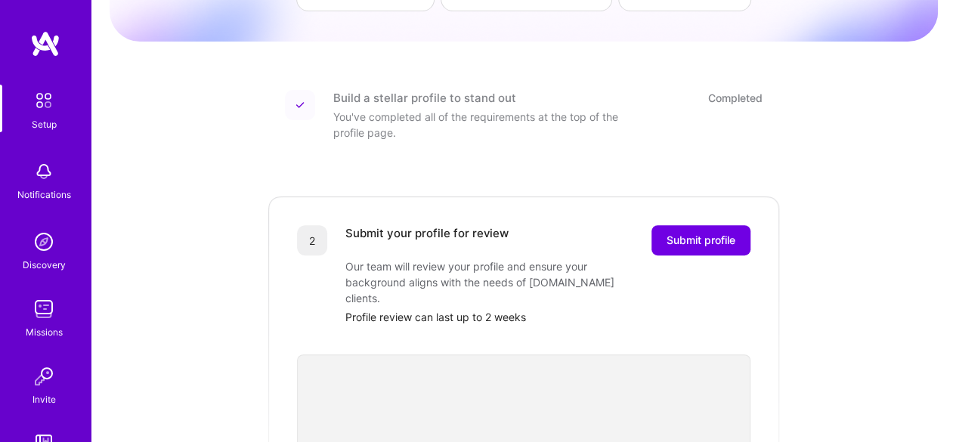
click at [405, 90] on div "Build a stellar profile to stand out" at bounding box center [424, 98] width 183 height 16
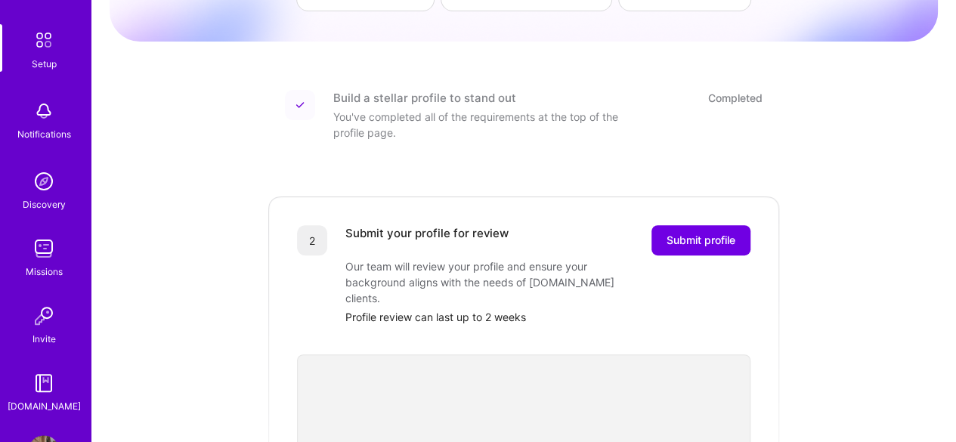
scroll to position [113, 0]
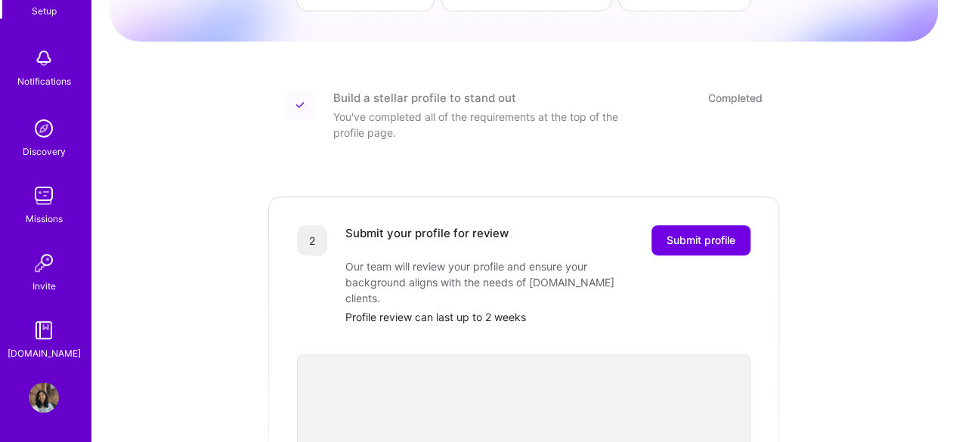
click at [38, 395] on img at bounding box center [44, 398] width 30 height 30
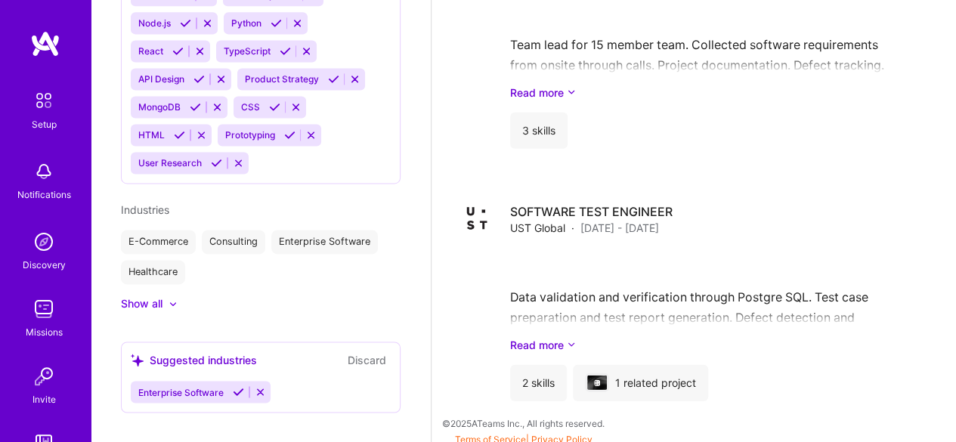
scroll to position [2133, 0]
click at [41, 99] on img at bounding box center [44, 101] width 32 height 32
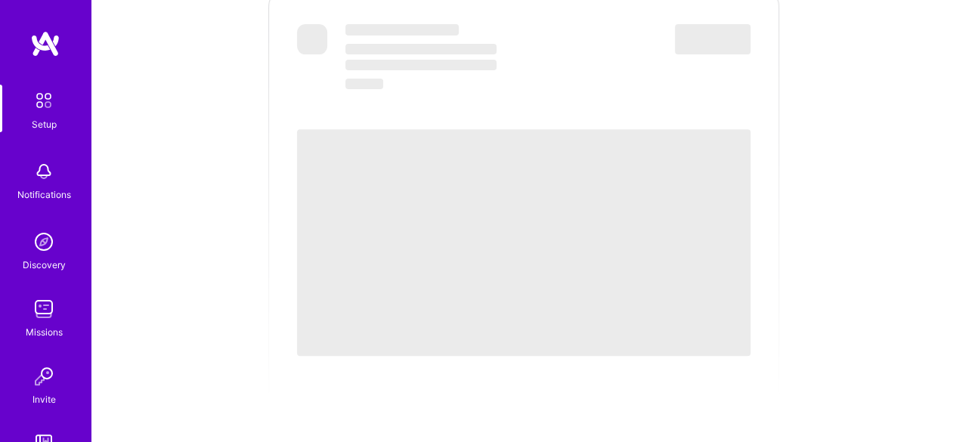
scroll to position [235, 0]
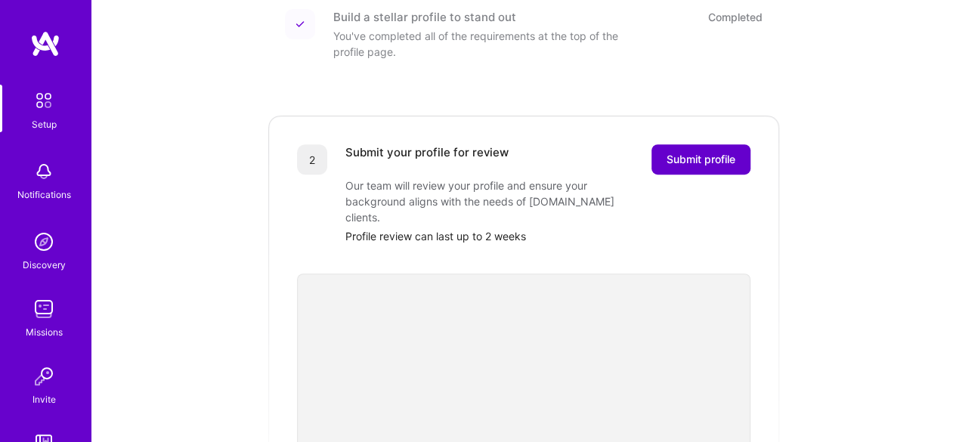
click at [693, 152] on span "Submit profile" at bounding box center [701, 159] width 69 height 15
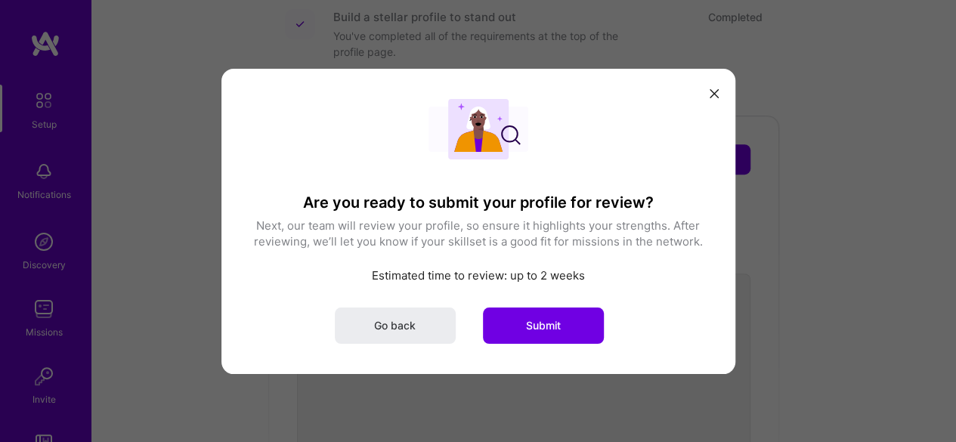
click at [718, 98] on icon "modal" at bounding box center [714, 93] width 9 height 9
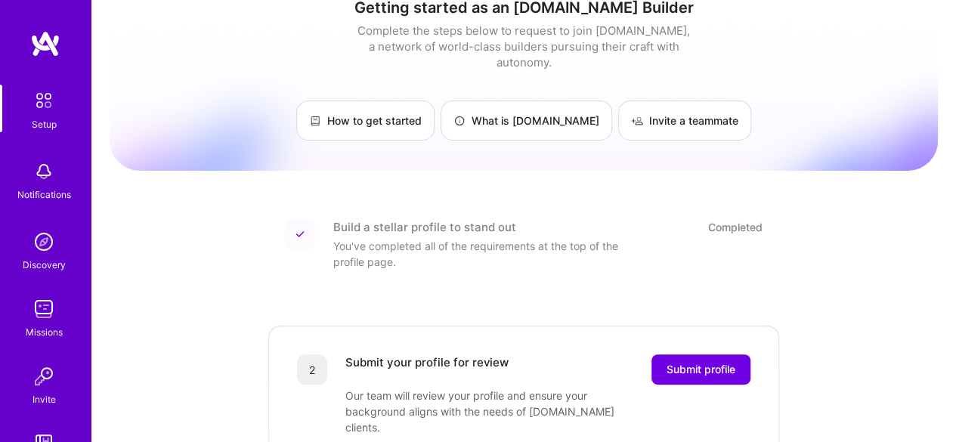
scroll to position [113, 0]
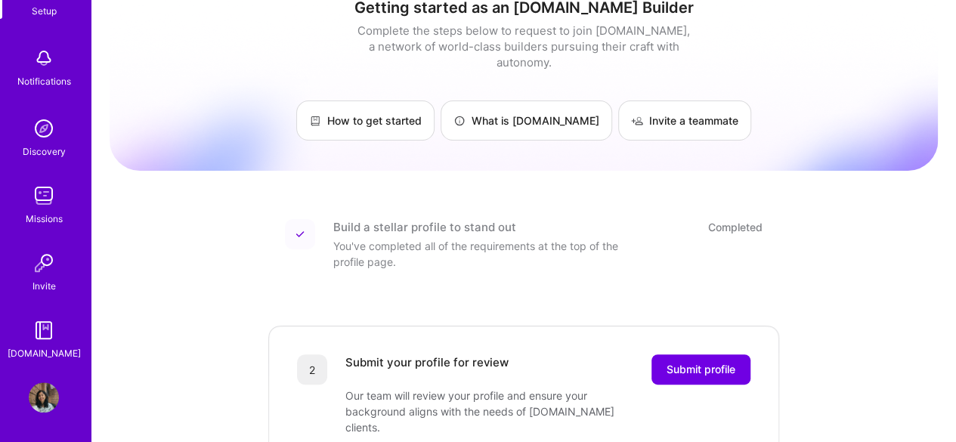
click at [44, 392] on img at bounding box center [44, 398] width 30 height 30
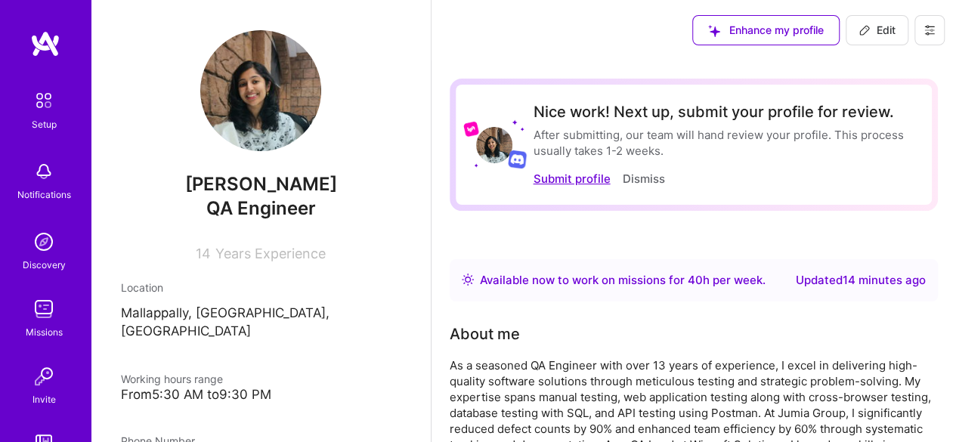
click at [566, 181] on button "Submit profile" at bounding box center [571, 179] width 77 height 16
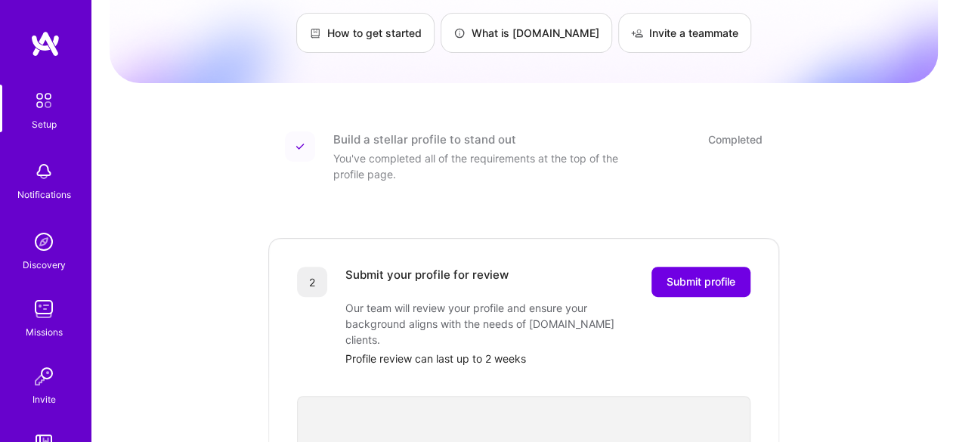
scroll to position [171, 0]
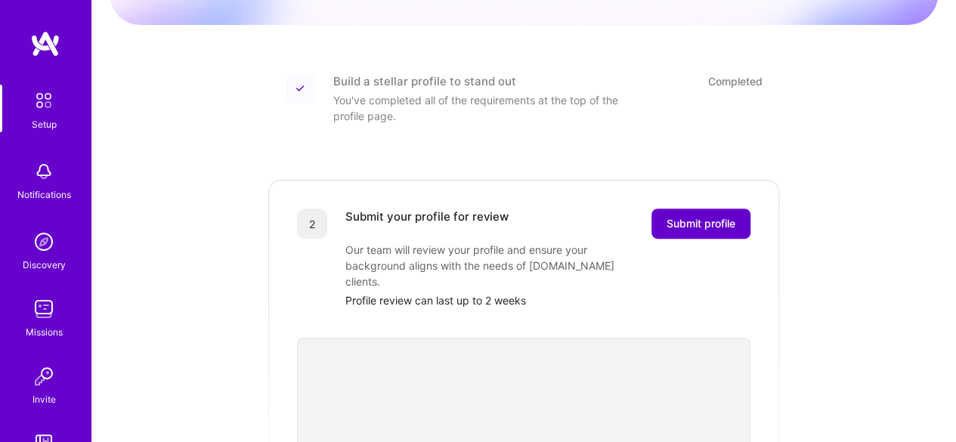
click at [699, 216] on button "Submit profile" at bounding box center [701, 224] width 99 height 30
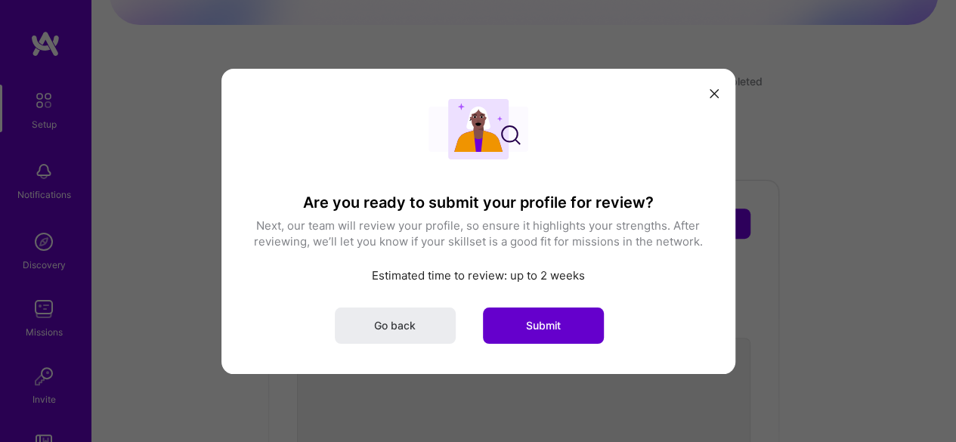
click at [565, 332] on button "Submit" at bounding box center [543, 325] width 121 height 36
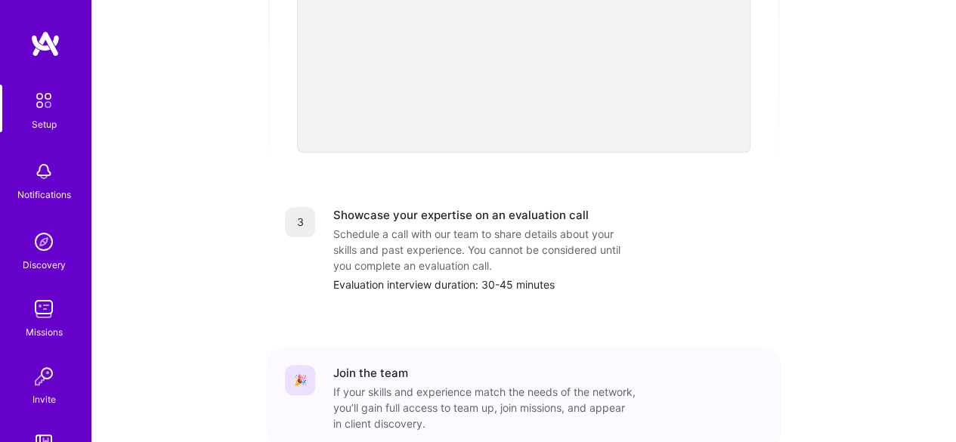
scroll to position [585, 0]
